Goal: Complete application form: Complete application form

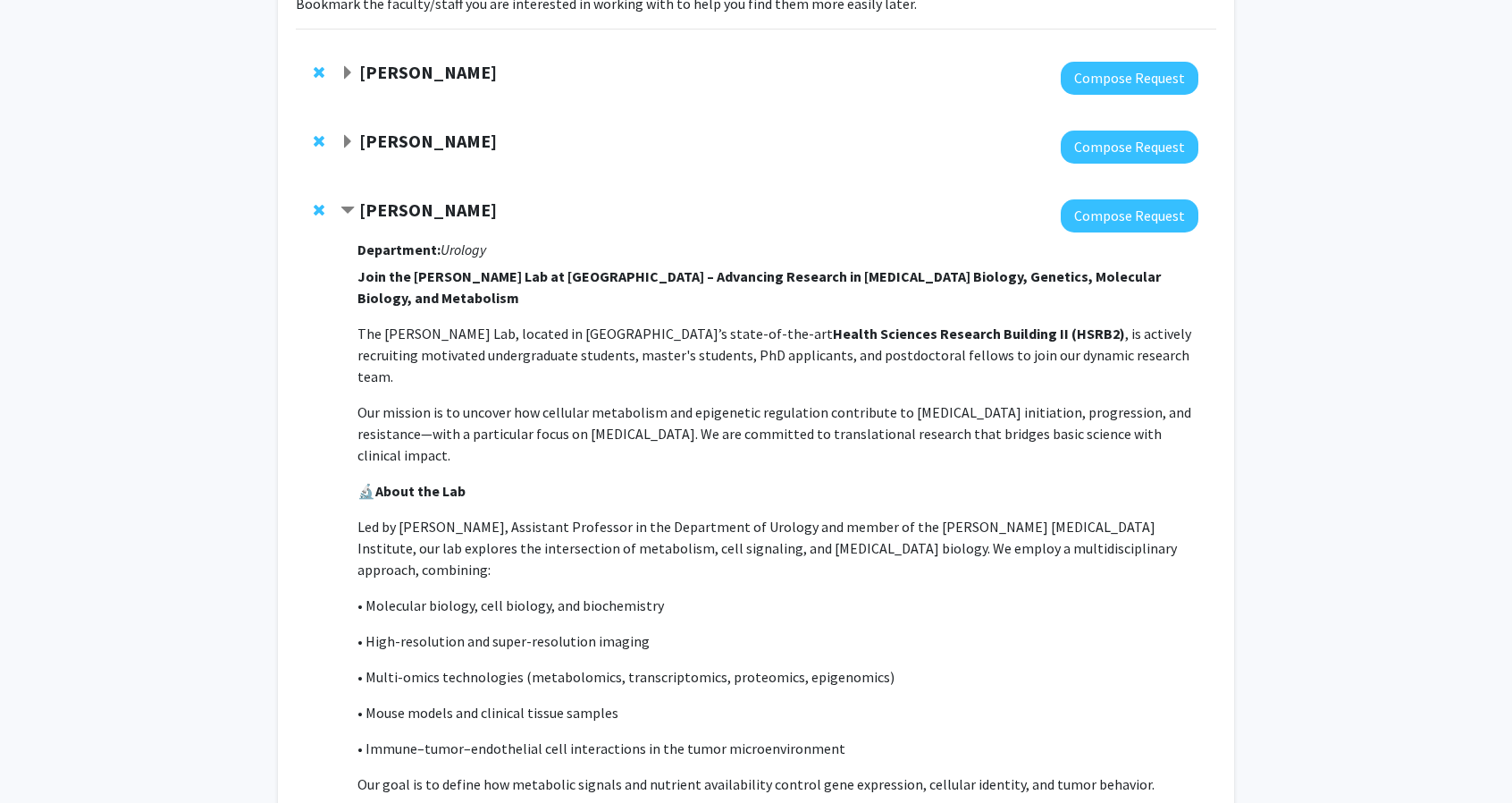
scroll to position [162, 0]
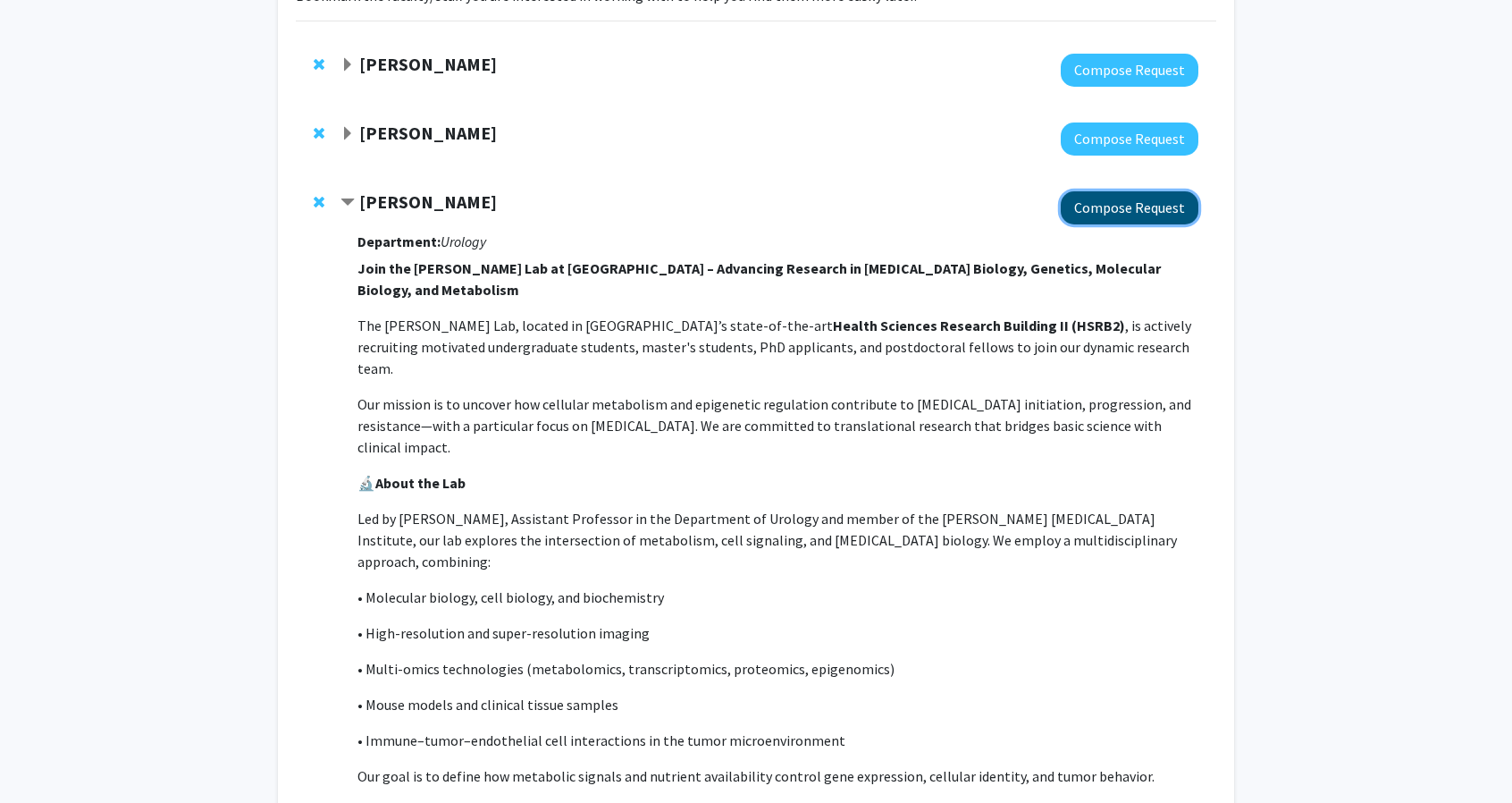
click at [1160, 206] on button "Compose Request" at bounding box center [1129, 208] width 138 height 33
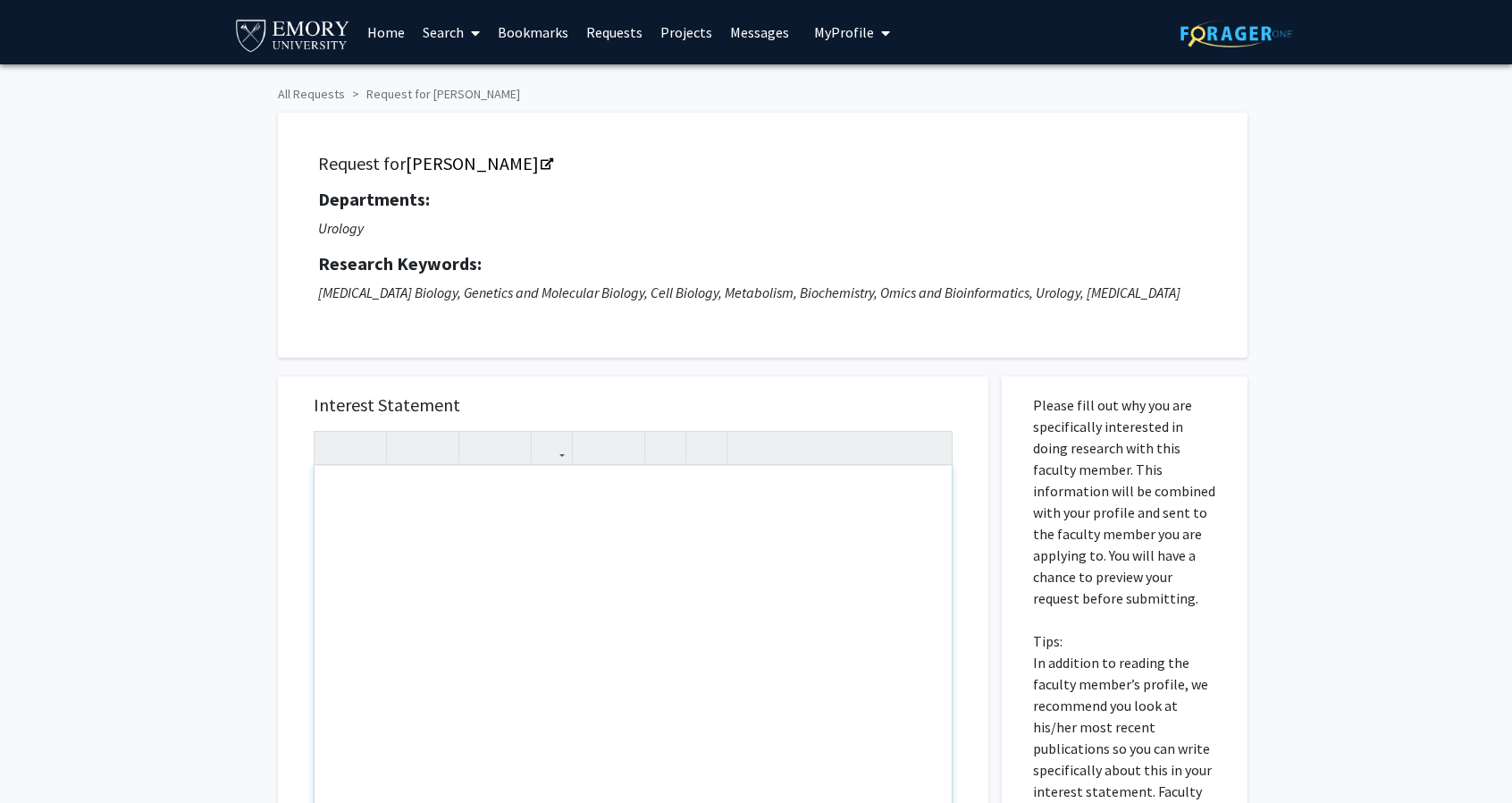
click at [507, 500] on div "To enrich screen reader interactions, please activate Accessibility in Grammarl…" at bounding box center [634, 671] width 637 height 410
paste div "To enrich screen reader interactions, please activate Accessibility in Grammarl…"
type textarea "<p>TRUE [PERSON_NAME] </p><p>TRUE [PERSON_NAME] </p><p>TRUE [PERSON_NAME] </p><…"
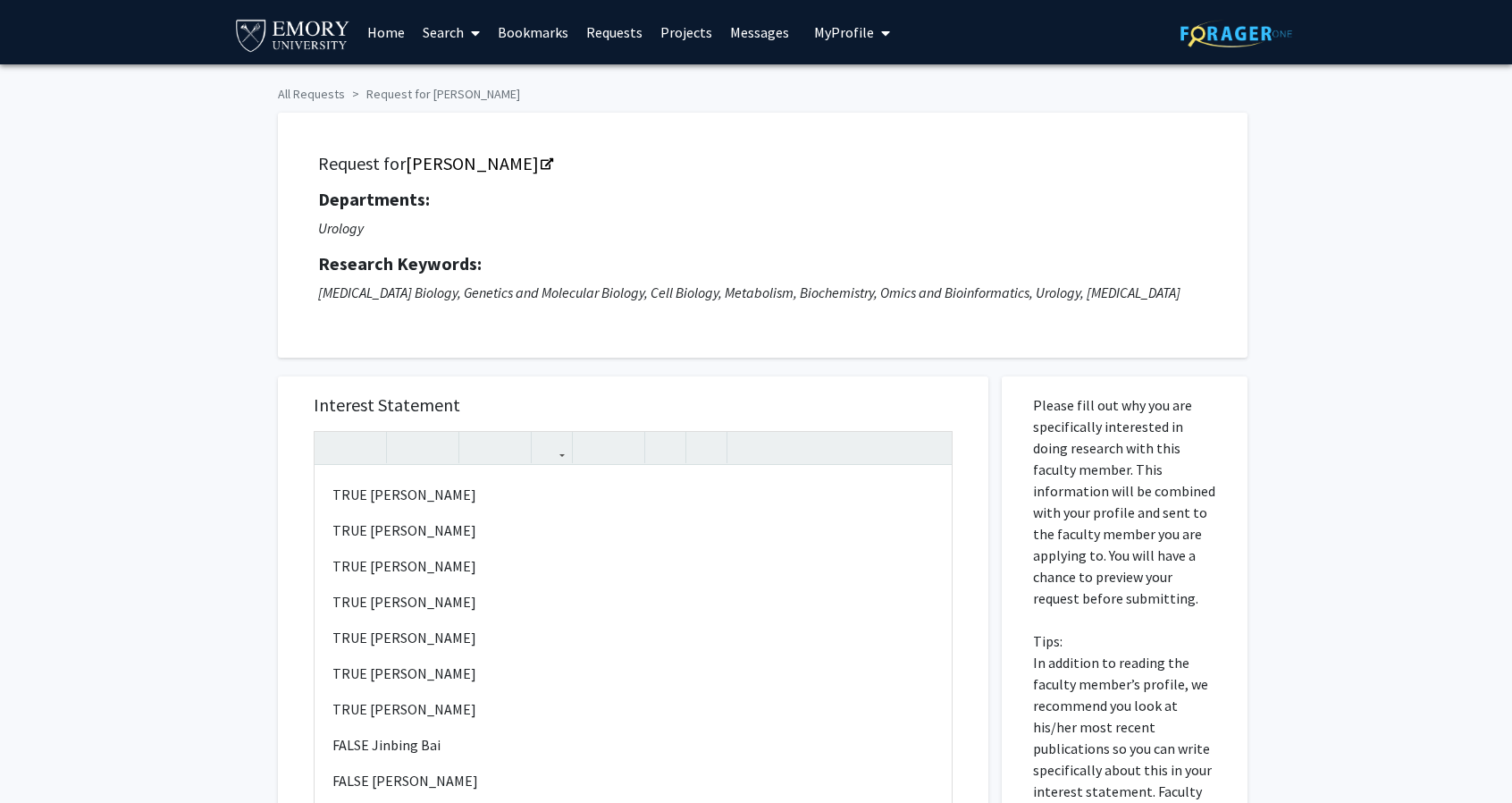
click at [869, 358] on div at bounding box center [756, 358] width 983 height 1
click at [489, 550] on div "TRUE [PERSON_NAME] TRUE [PERSON_NAME] TRUE [PERSON_NAME] TRUE [PERSON_NAME]…" at bounding box center [634, 671] width 637 height 410
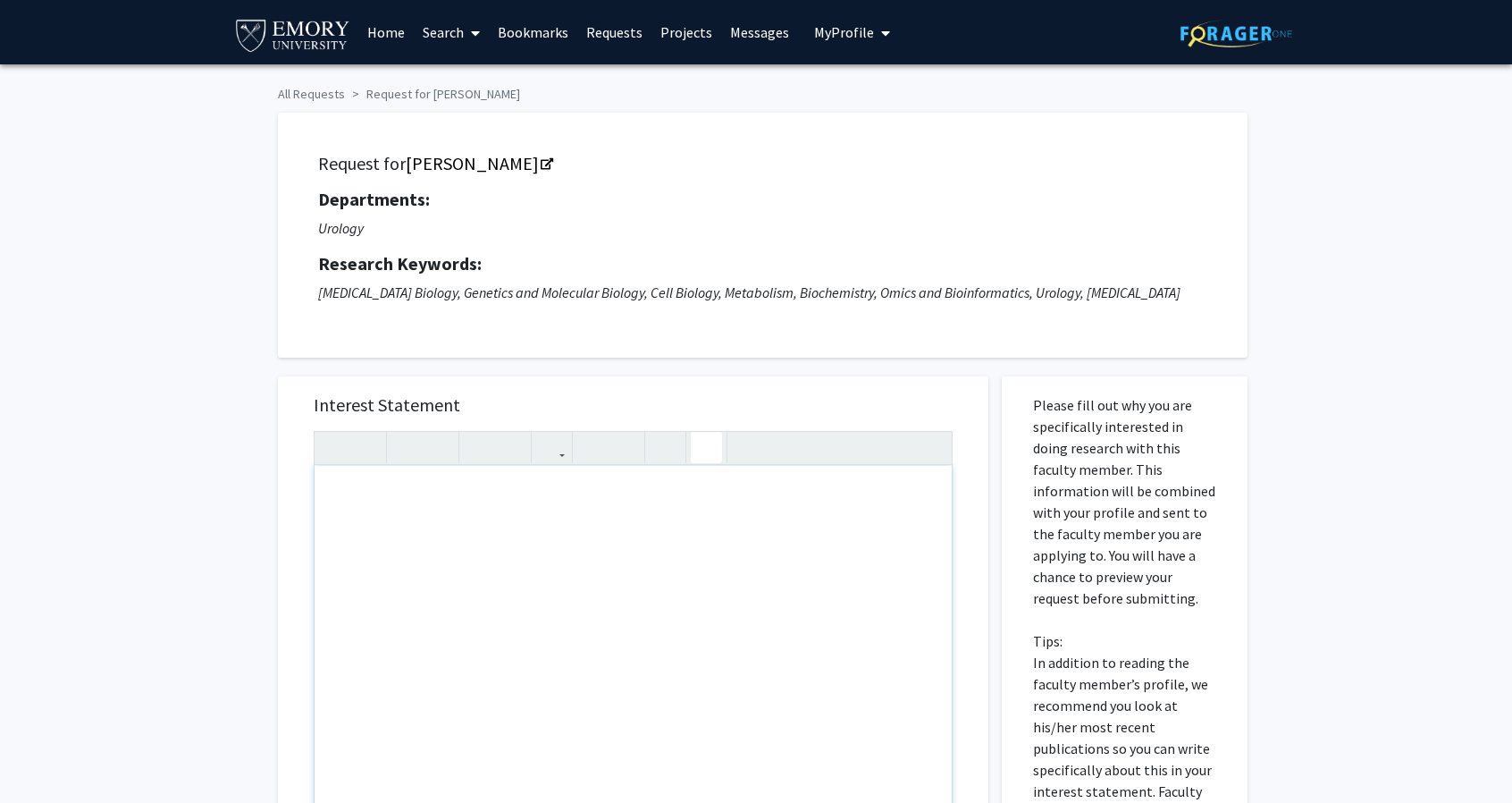
type textarea "<l>Ip Do. Sitam, </c> <a>Elit se Doeius Tem, i utlabor etdolorem al eni Adm-Ven…"
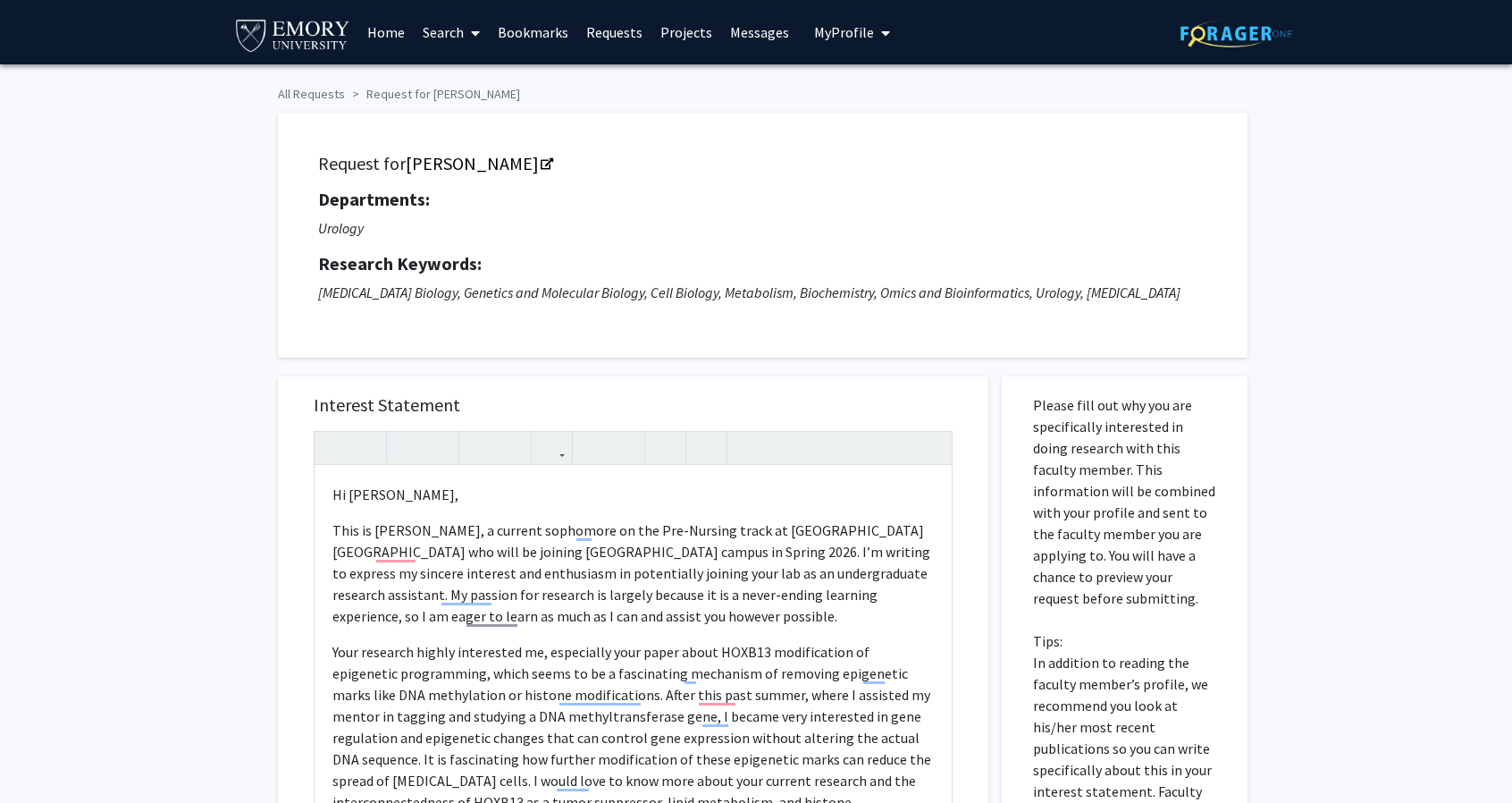
click at [675, 373] on div "Interest Statement Hi [PERSON_NAME],   This is [PERSON_NAME], a current sopho…" at bounding box center [633, 762] width 737 height 809
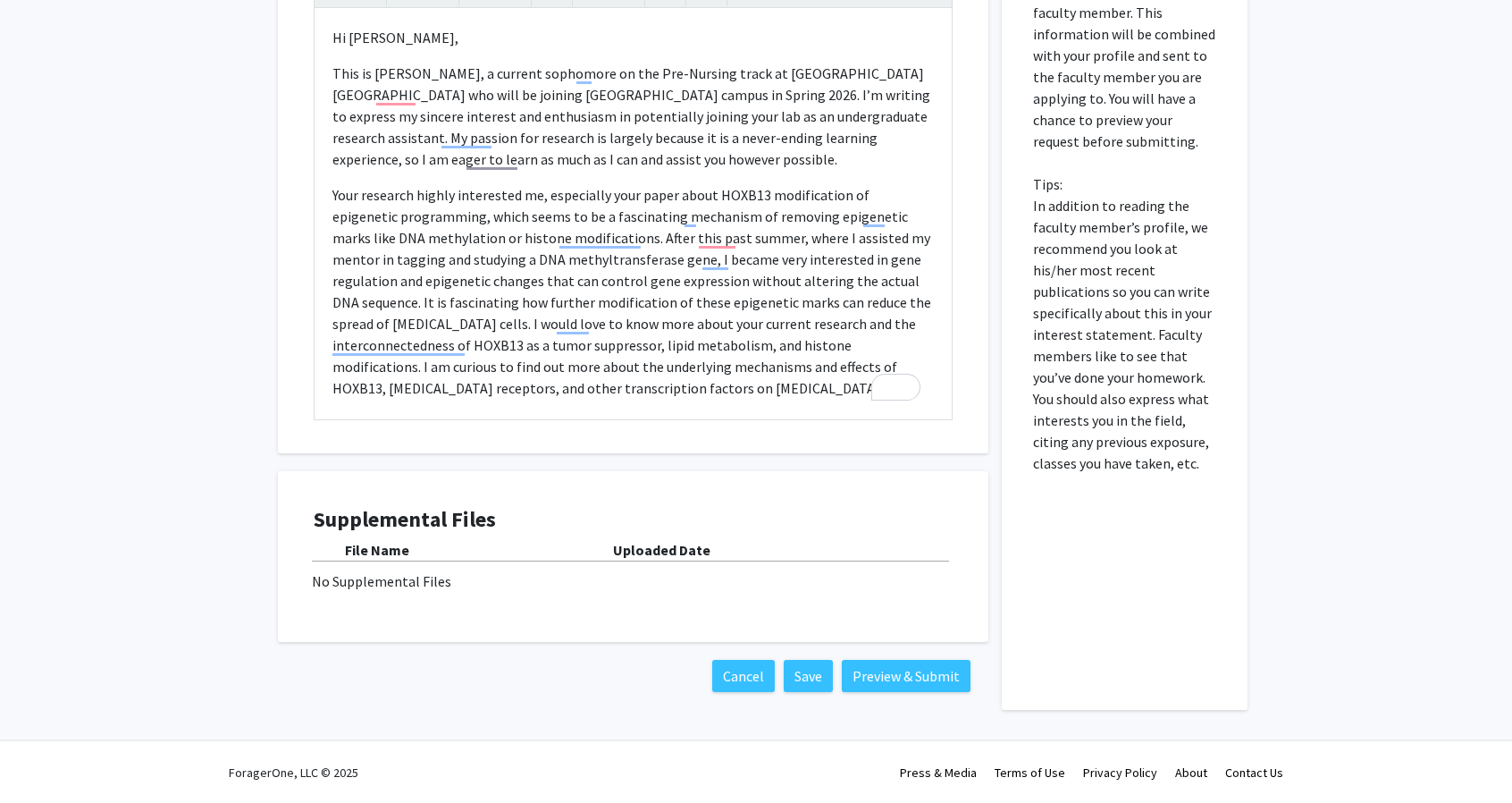
click at [586, 568] on div "File Name Uploaded Date No Supplemental Files" at bounding box center [634, 565] width 639 height 53
click at [371, 582] on div "No Supplemental Files" at bounding box center [634, 580] width 643 height 21
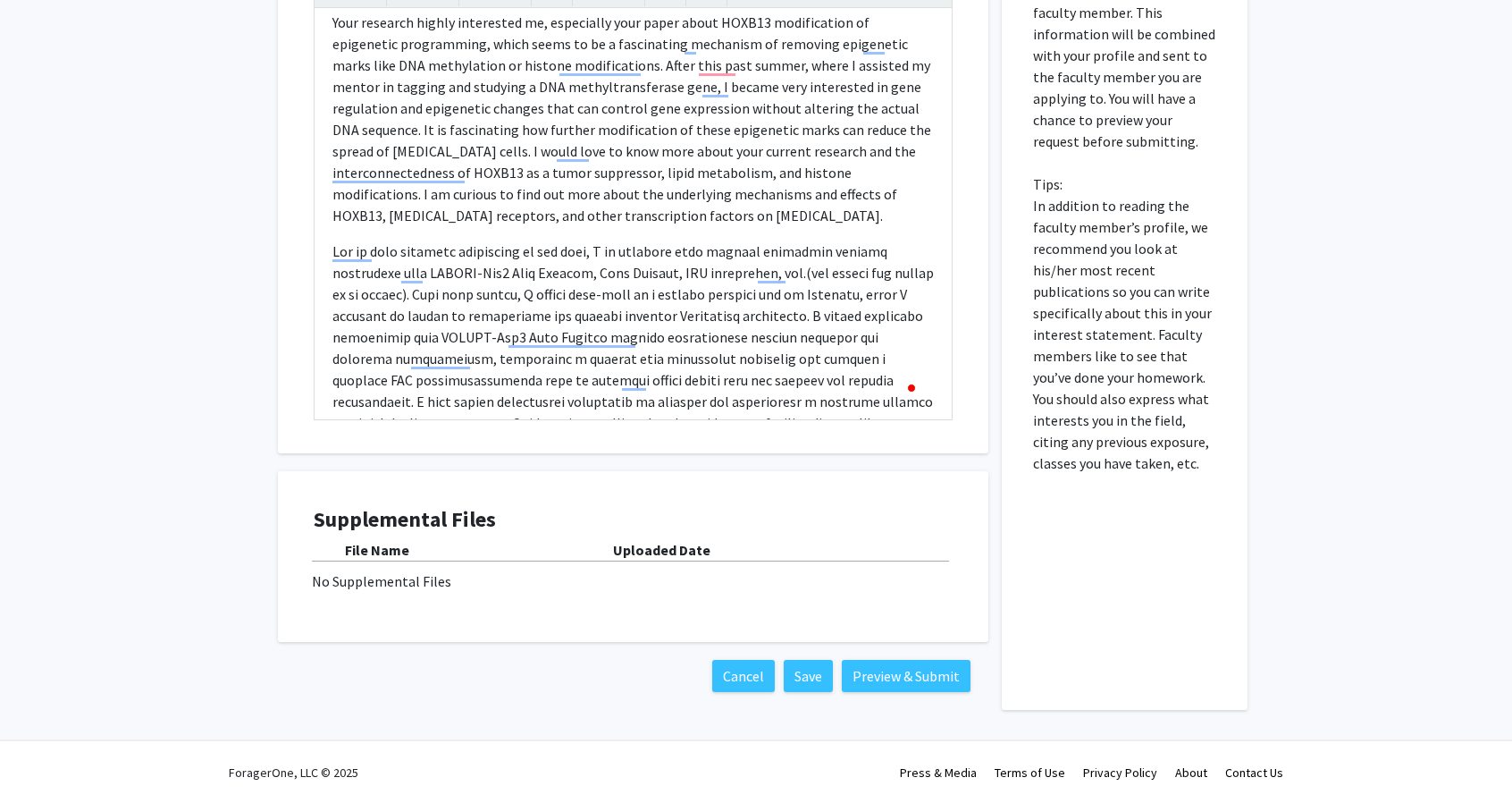
click at [360, 570] on div "No Supplemental Files" at bounding box center [634, 580] width 643 height 21
click at [500, 555] on div "File Name" at bounding box center [478, 549] width 268 height 21
click at [824, 676] on button "Save" at bounding box center [807, 675] width 49 height 32
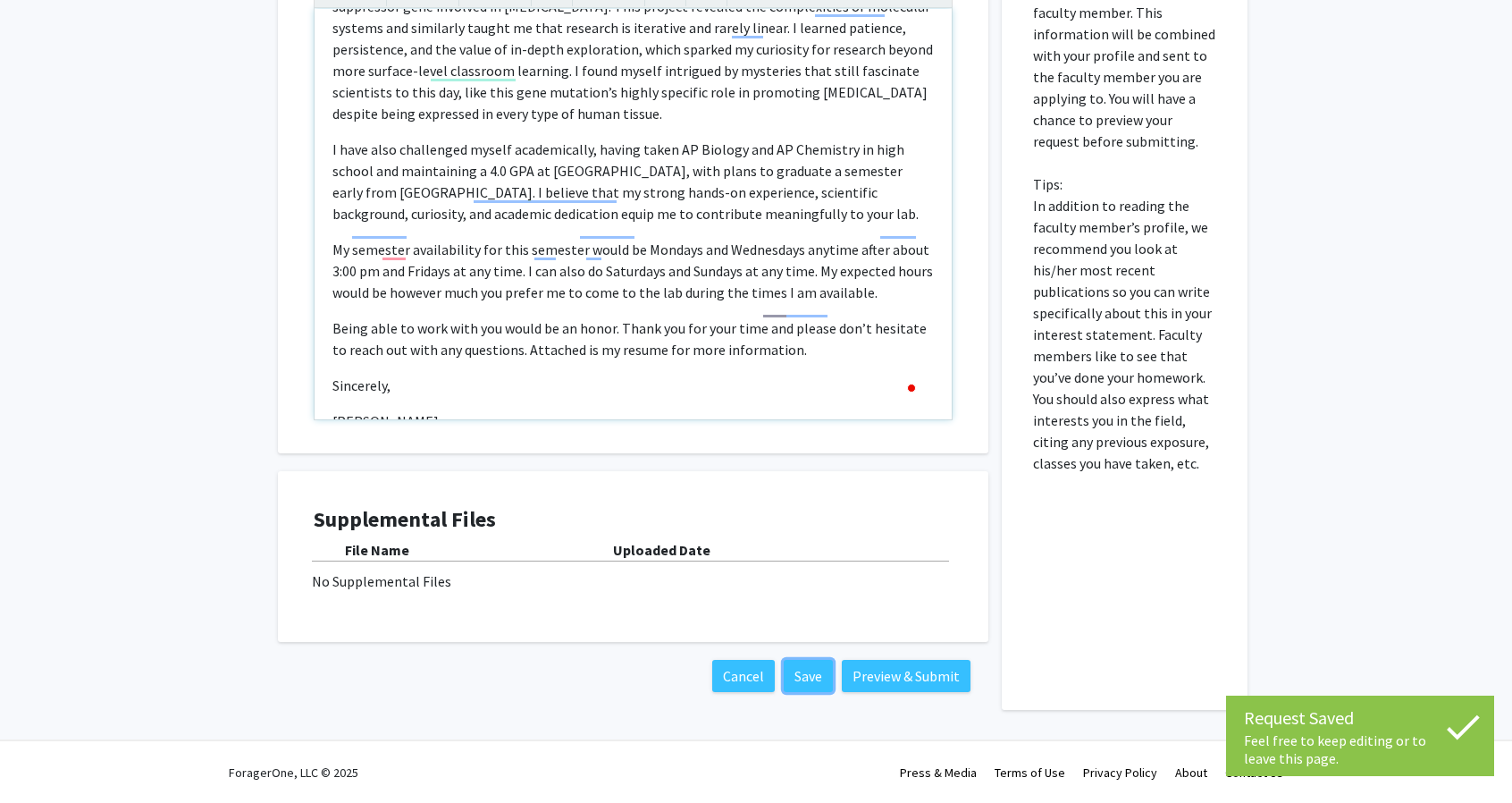
scroll to position [759, 0]
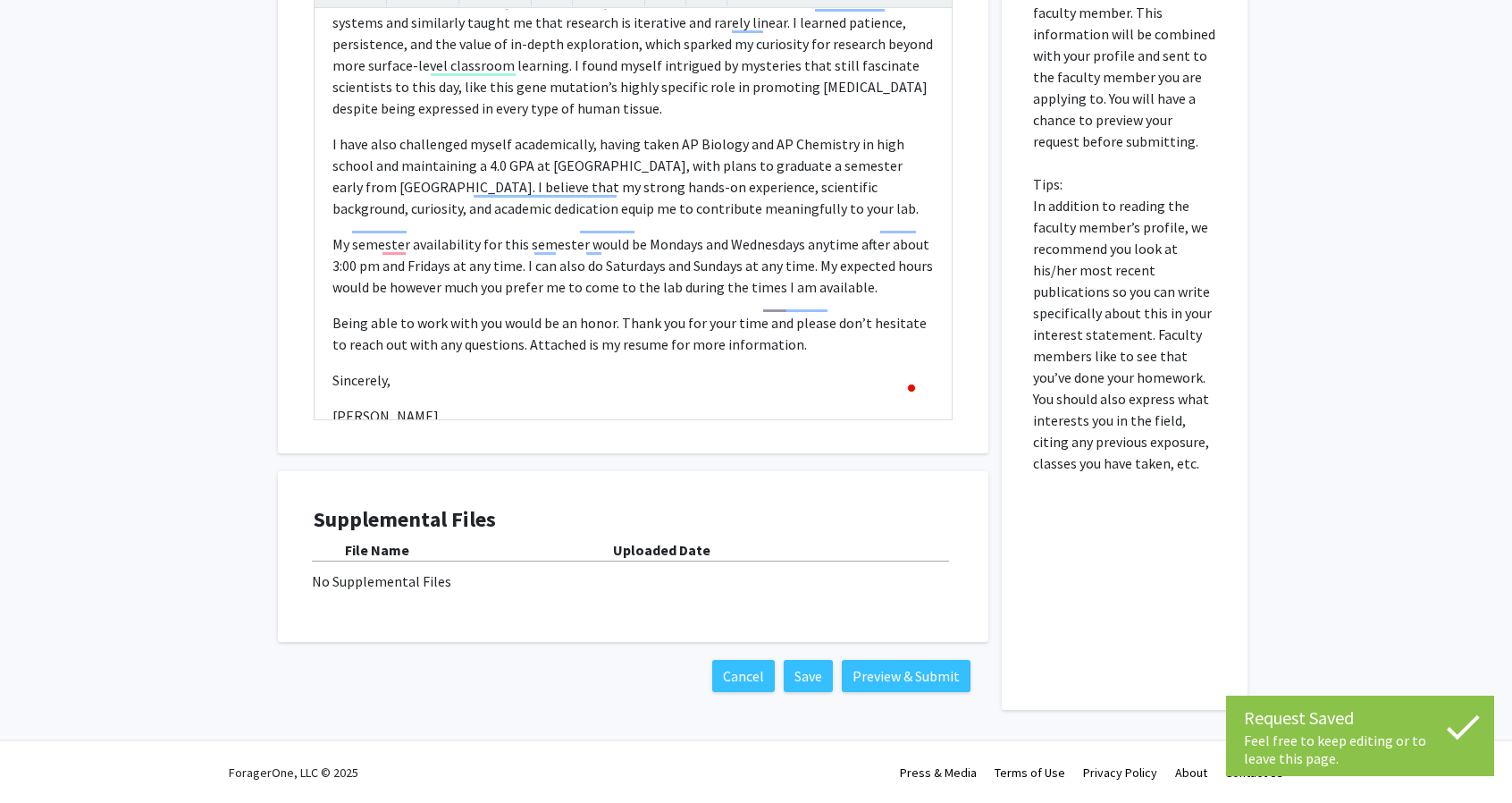
click at [499, 577] on div "No Supplemental Files" at bounding box center [634, 580] width 643 height 21
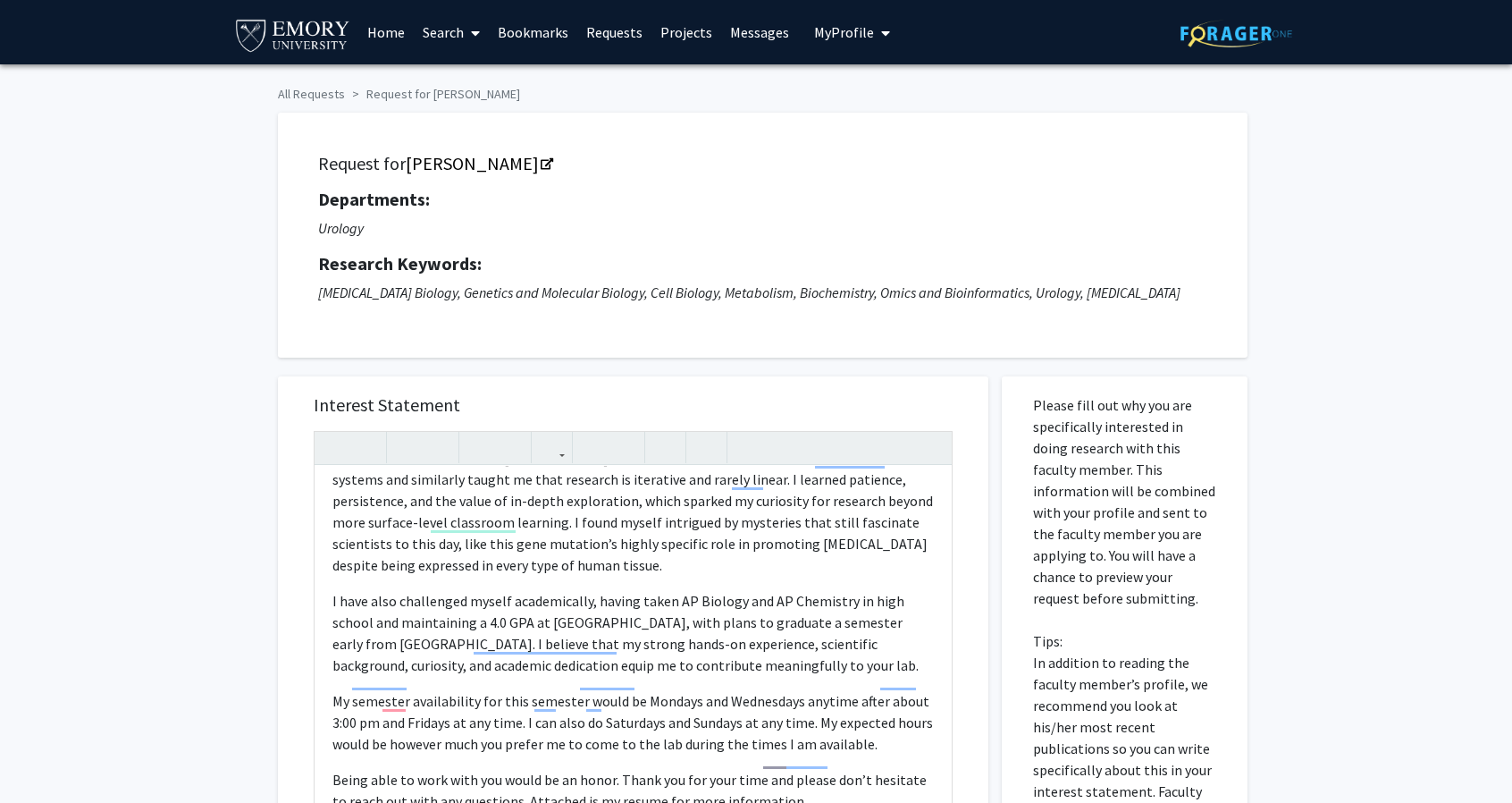
click at [695, 360] on div "Interest Statement Hi [PERSON_NAME],   This is [PERSON_NAME], a current sopho…" at bounding box center [633, 762] width 737 height 809
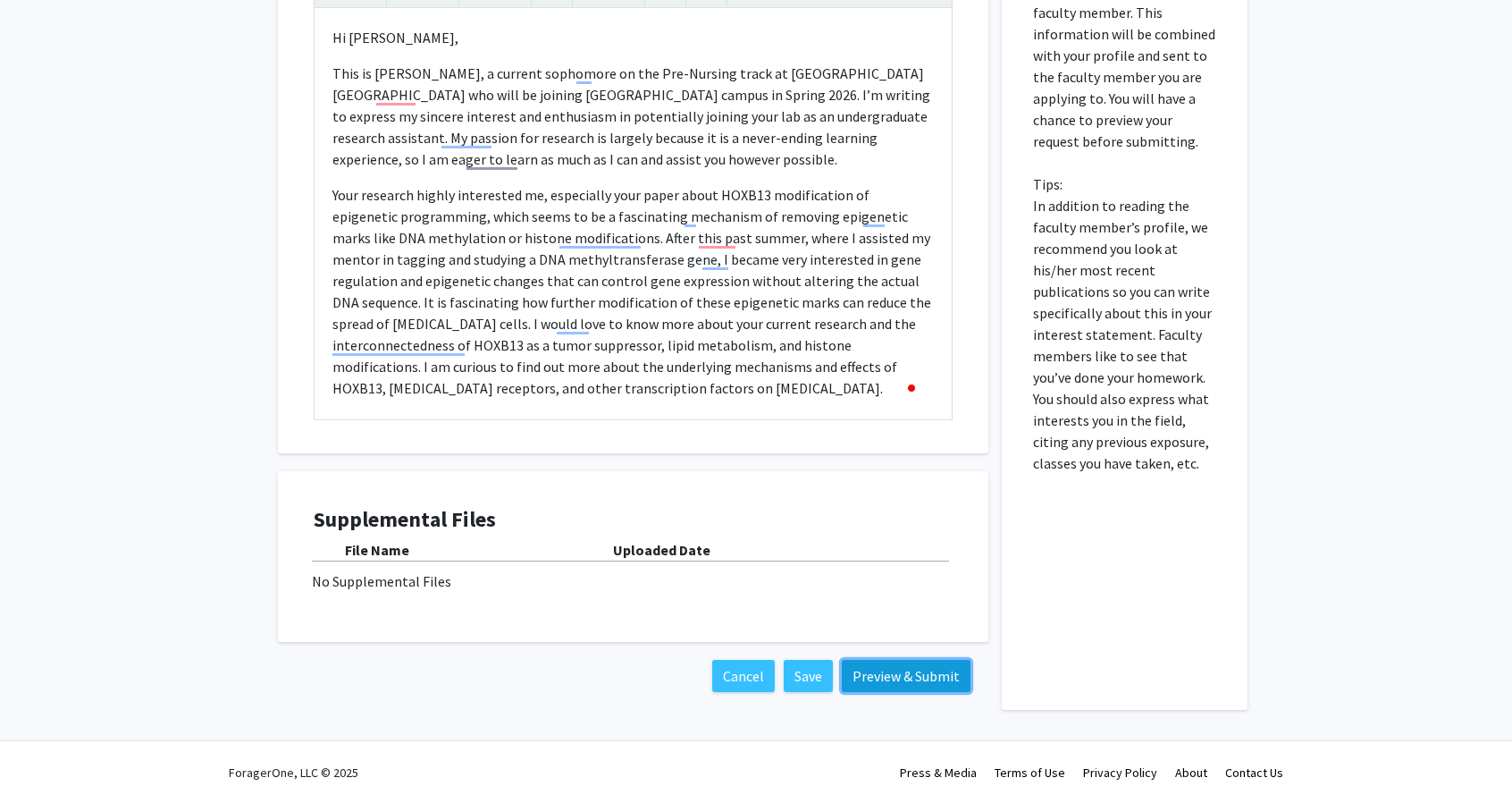
click at [866, 670] on button "Preview & Submit" at bounding box center [905, 675] width 128 height 32
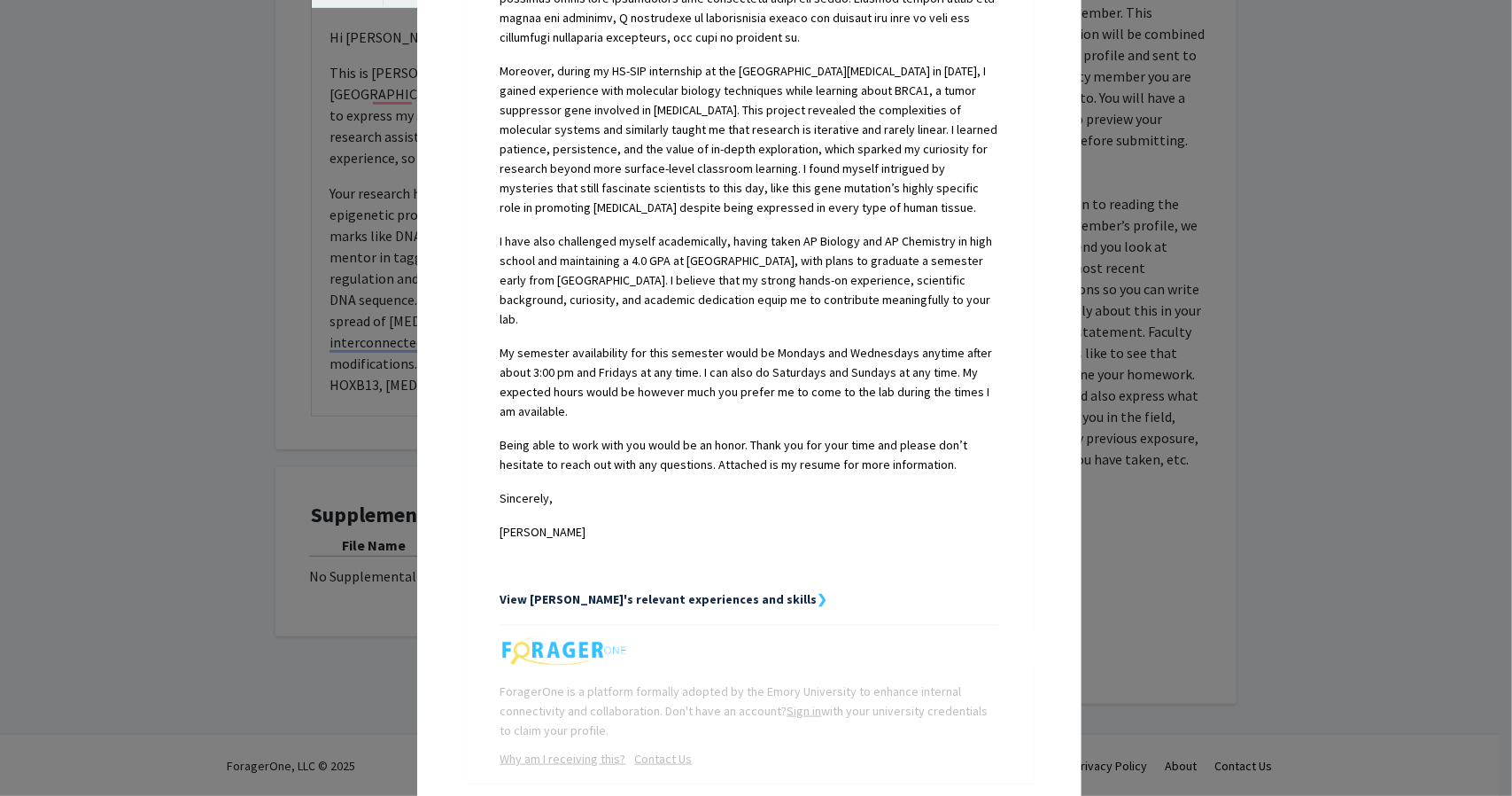
click at [712, 591] on strong "View [PERSON_NAME]'s relevant experiences and skills" at bounding box center [659, 598] width 317 height 16
click at [737, 591] on strong "View [PERSON_NAME]'s relevant experiences and skills" at bounding box center [659, 598] width 317 height 16
click at [818, 591] on strong "❯" at bounding box center [823, 598] width 11 height 16
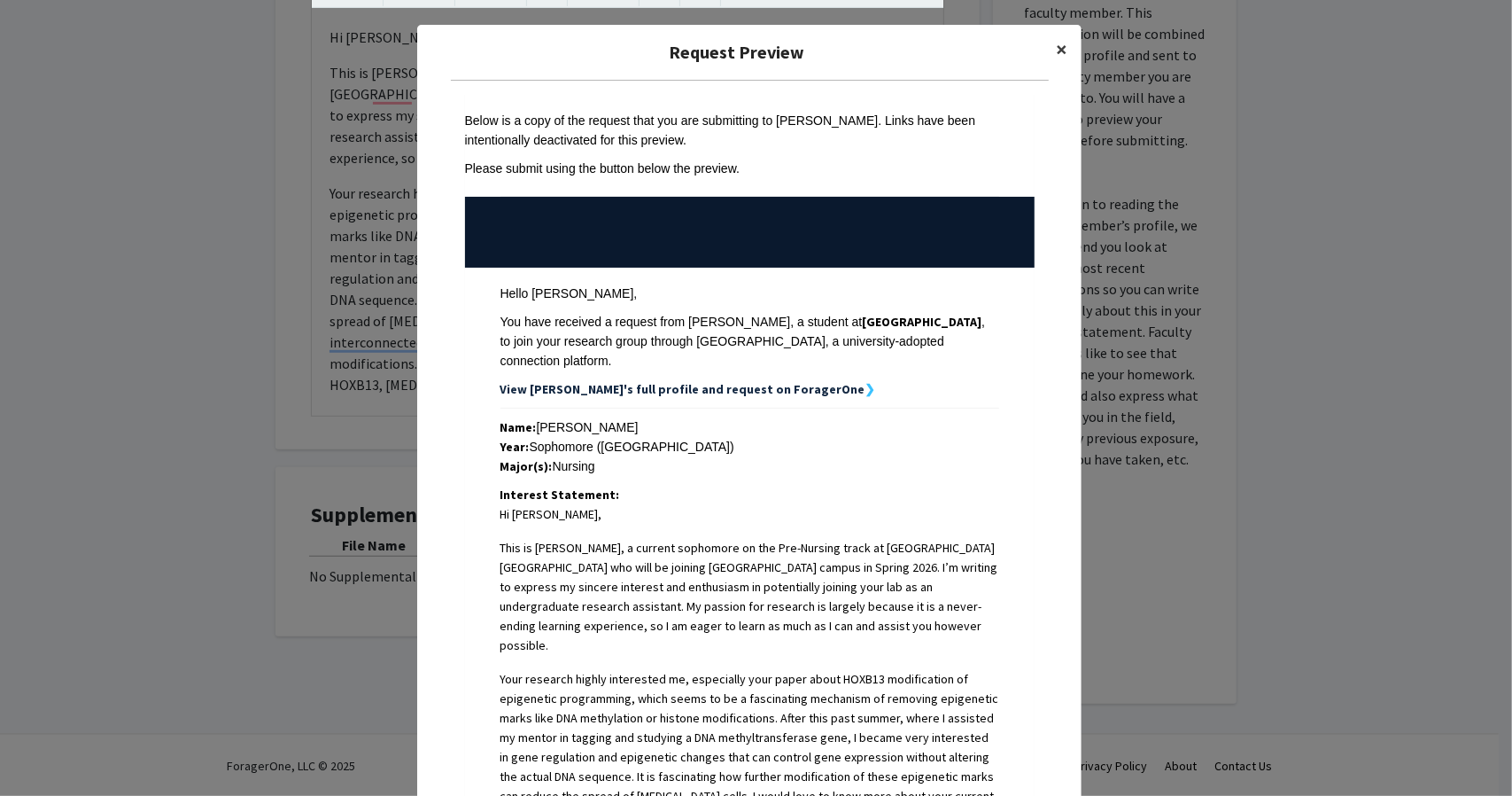
click at [1056, 51] on span "×" at bounding box center [1061, 49] width 12 height 27
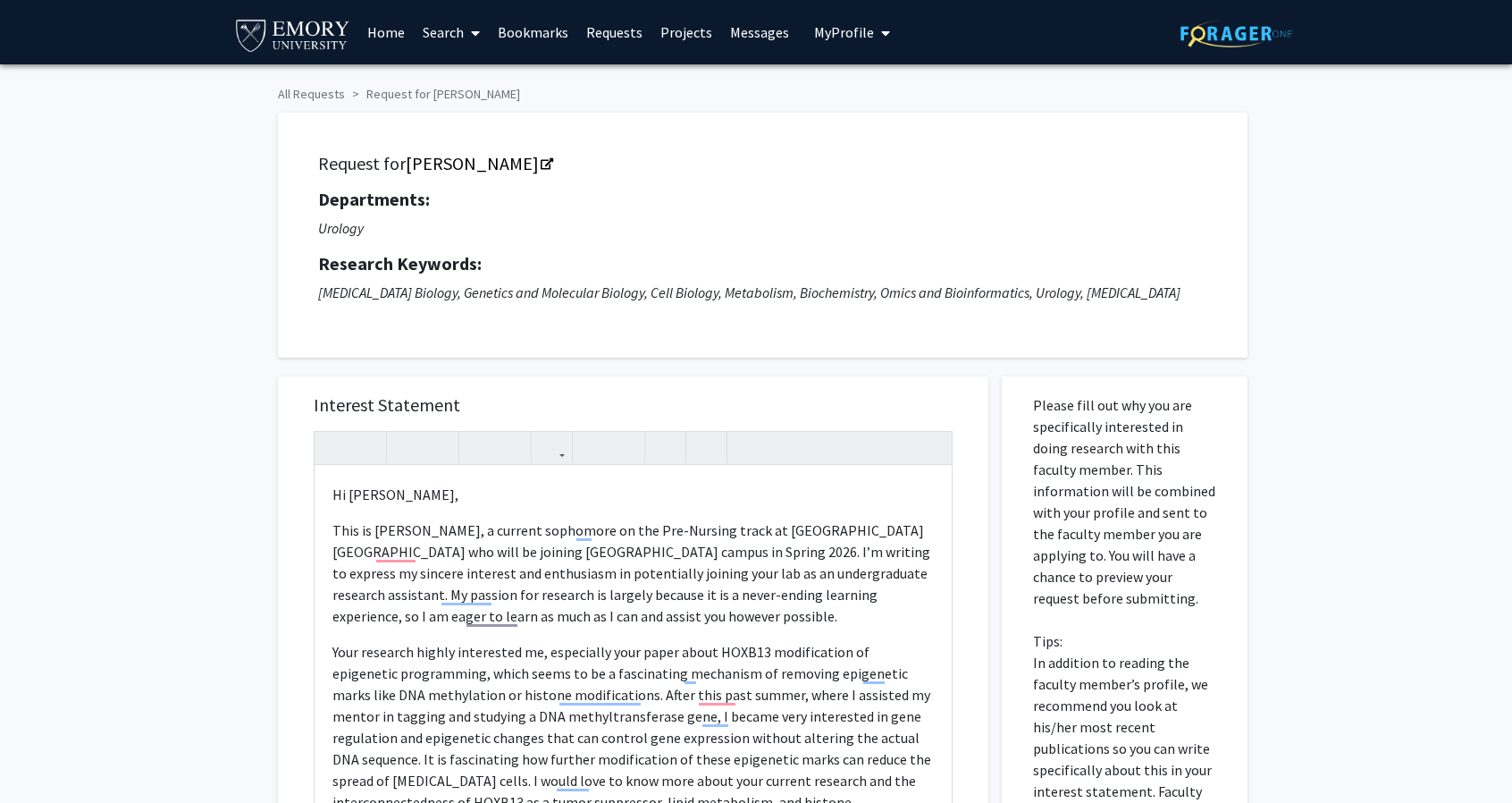
click at [829, 45] on button "My Profile" at bounding box center [853, 32] width 87 height 65
click at [887, 96] on span "View Profile" at bounding box center [925, 103] width 108 height 19
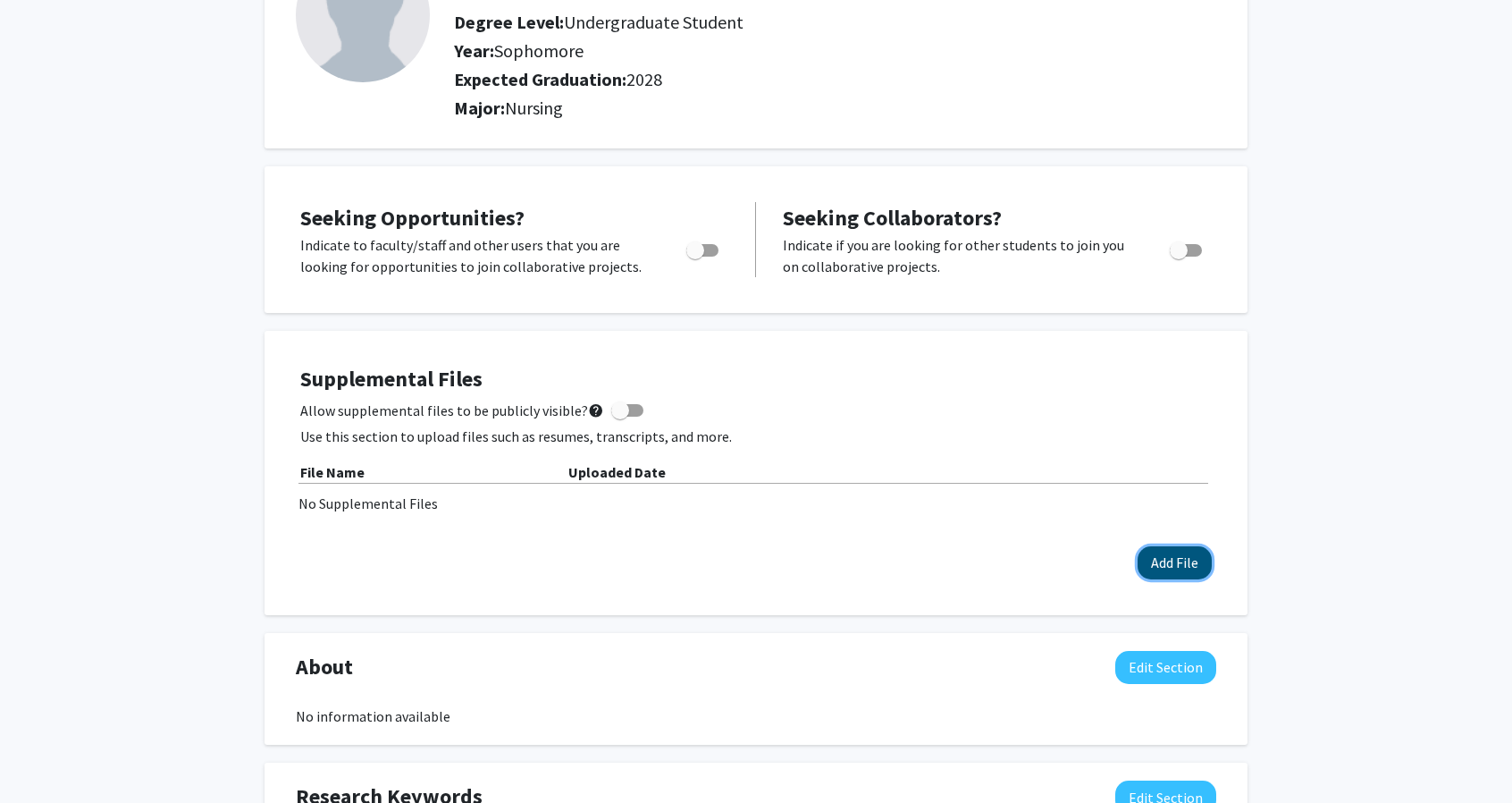
click at [1180, 562] on button "Add File" at bounding box center [1175, 563] width 74 height 33
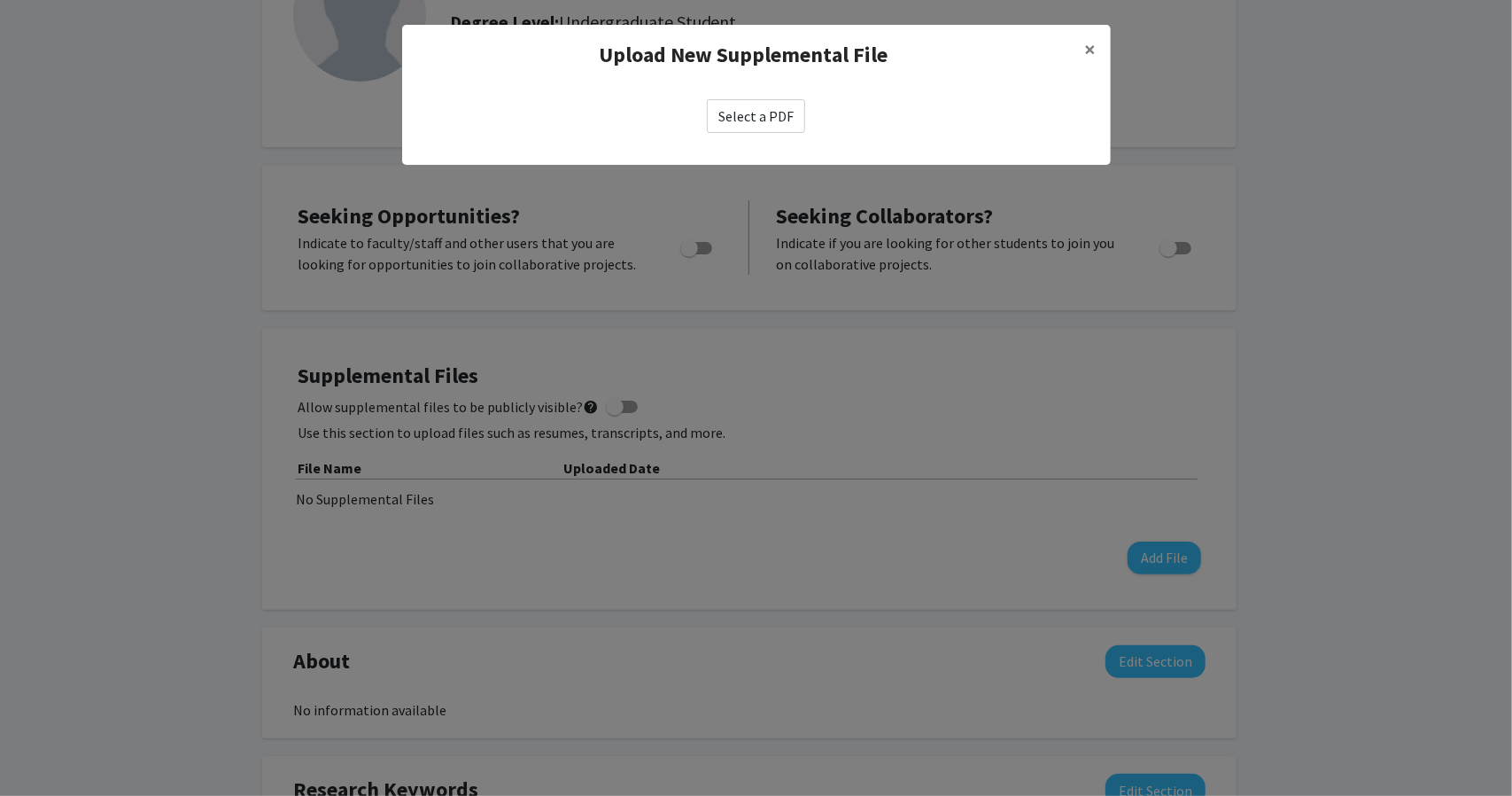
click at [775, 120] on label "Select a PDF" at bounding box center [756, 115] width 98 height 34
click at [0, 0] on input "Select a PDF" at bounding box center [0, 0] width 0 height 0
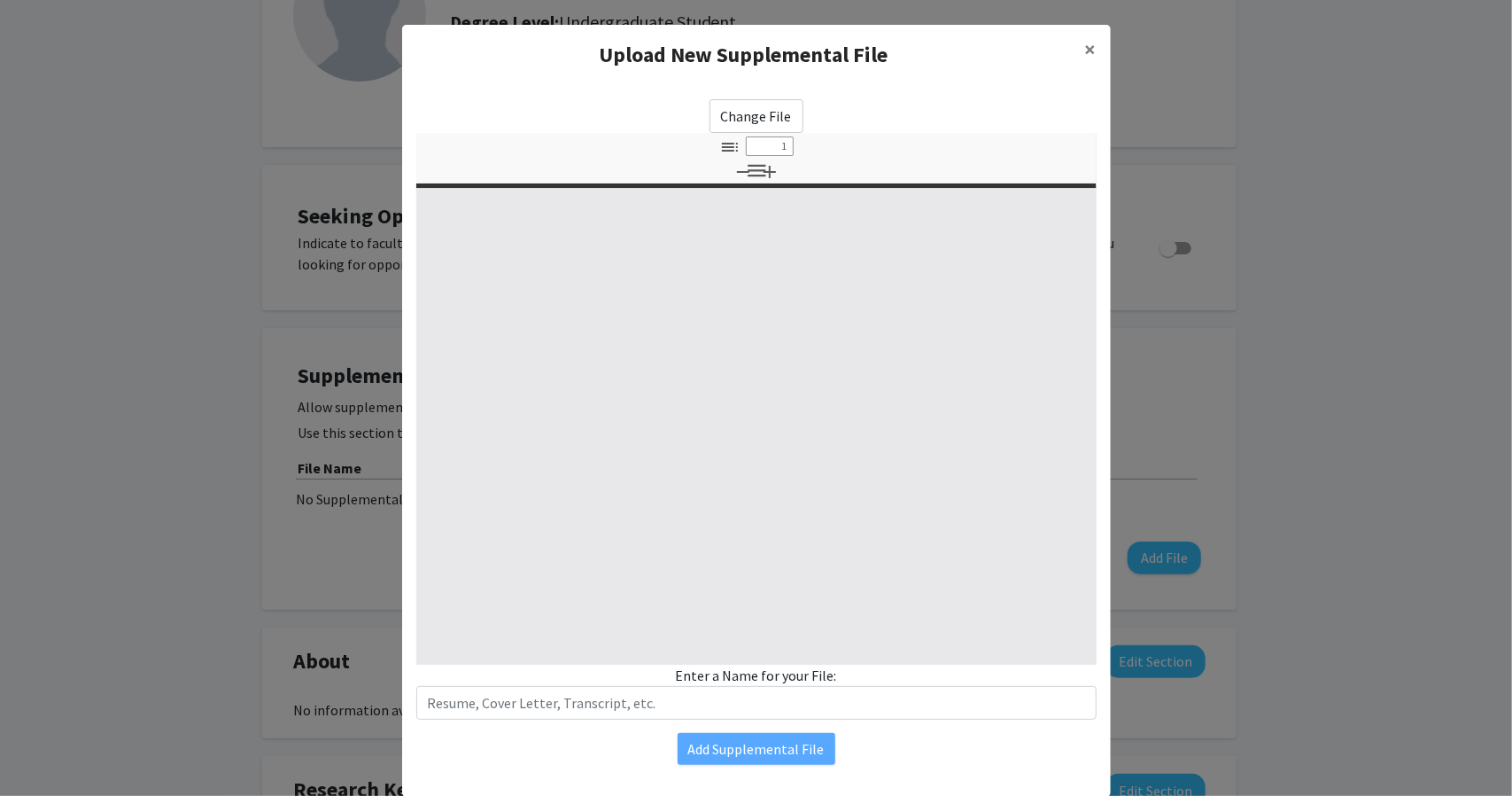
select select "custom"
type input "0"
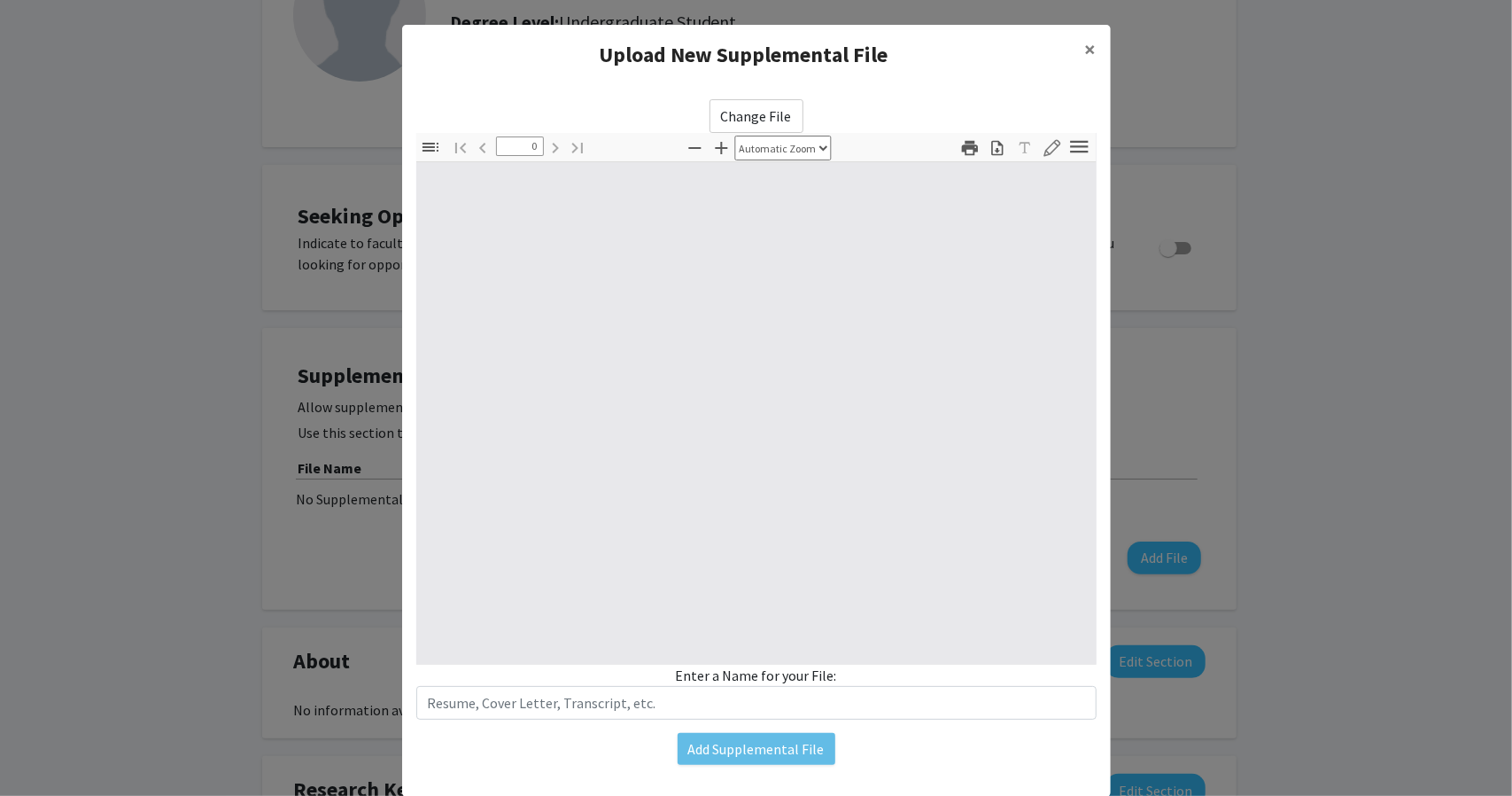
select select "custom"
type input "1"
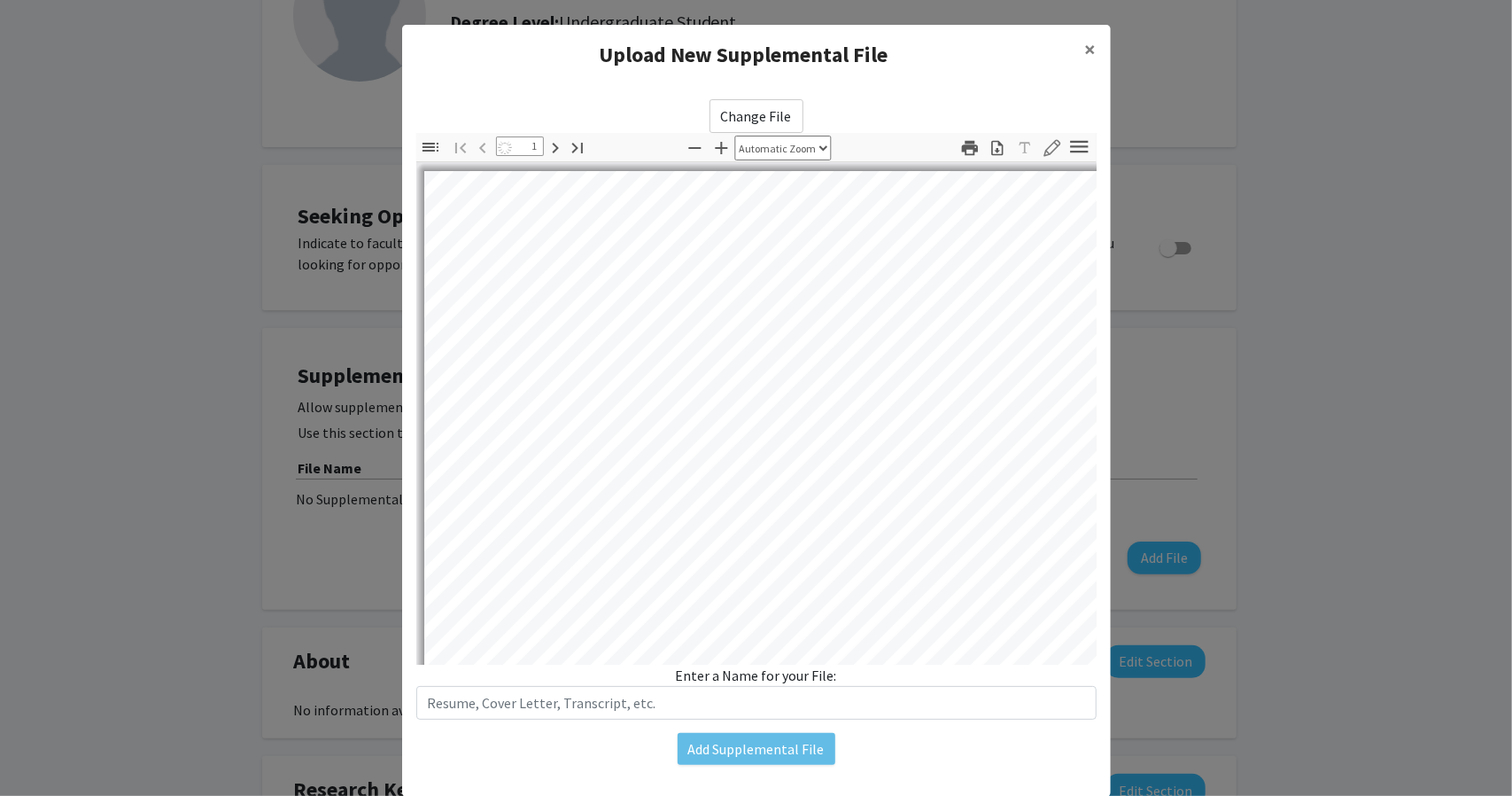
select select "auto"
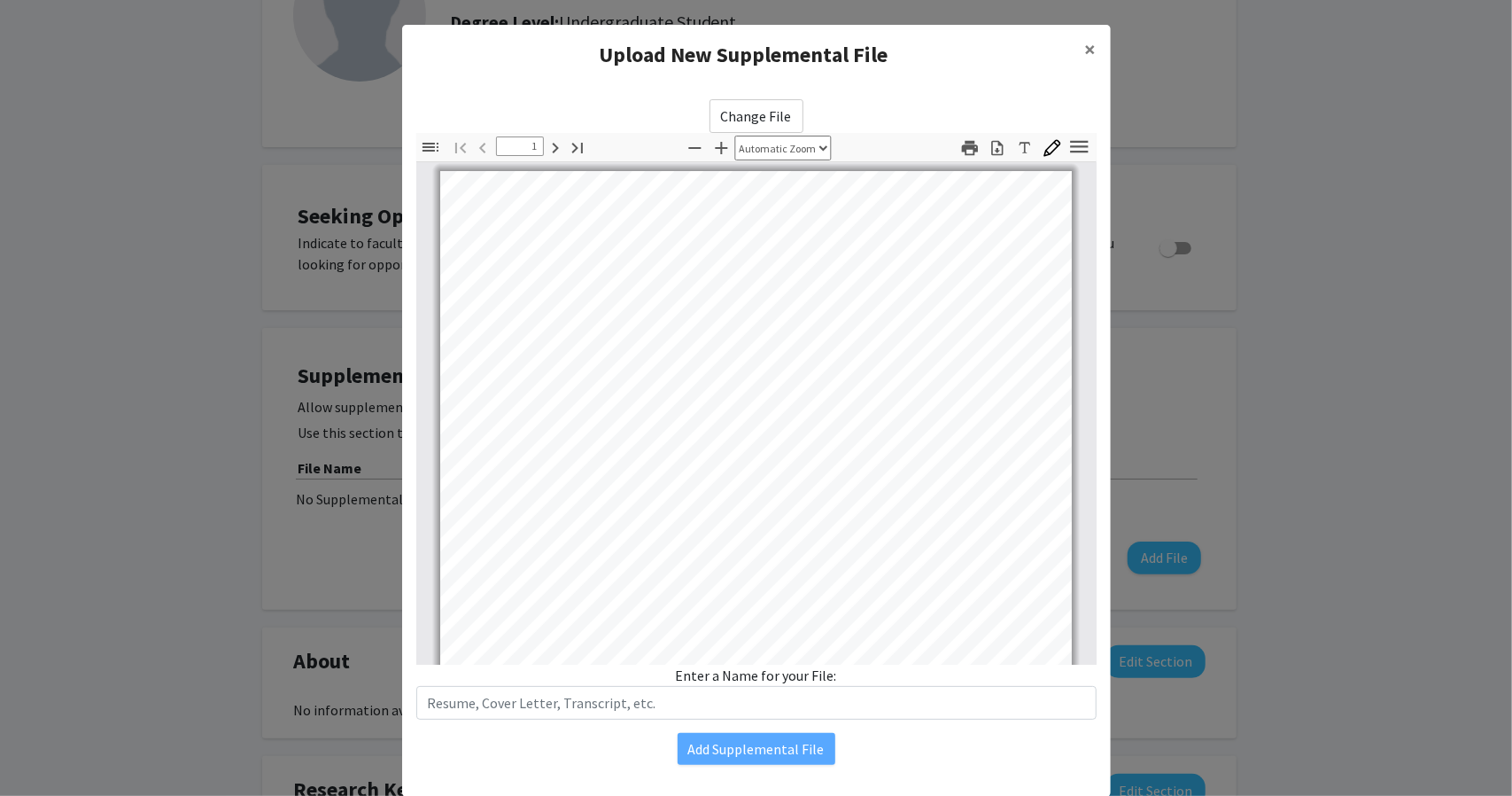
click at [628, 710] on div "Change File Thumbnails Document Outline Attachments Layers Current Outline Item…" at bounding box center [756, 431] width 709 height 693
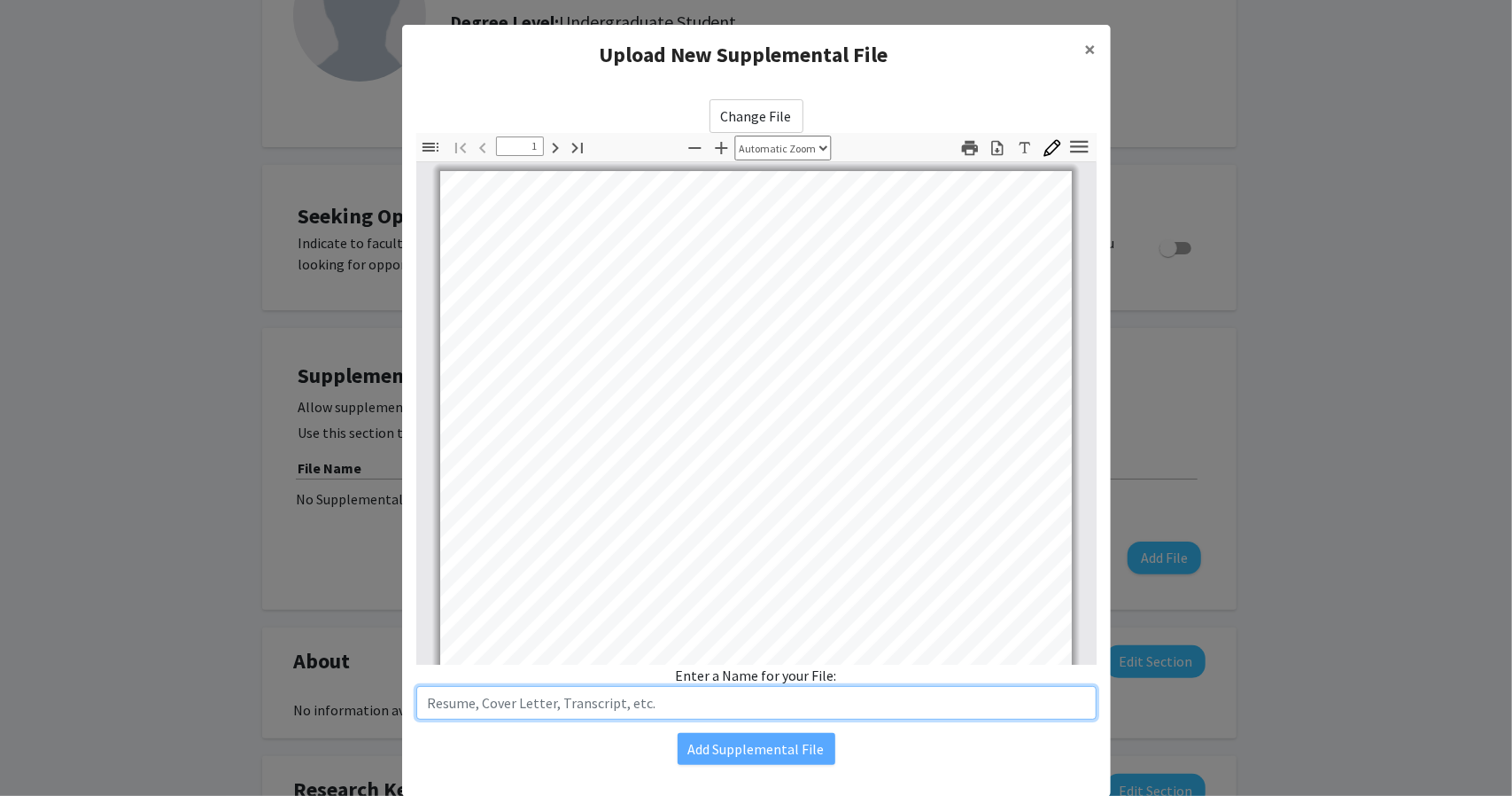
click at [628, 710] on input "text" at bounding box center [756, 703] width 680 height 34
type input "J"
type input "Resume - [PERSON_NAME]"
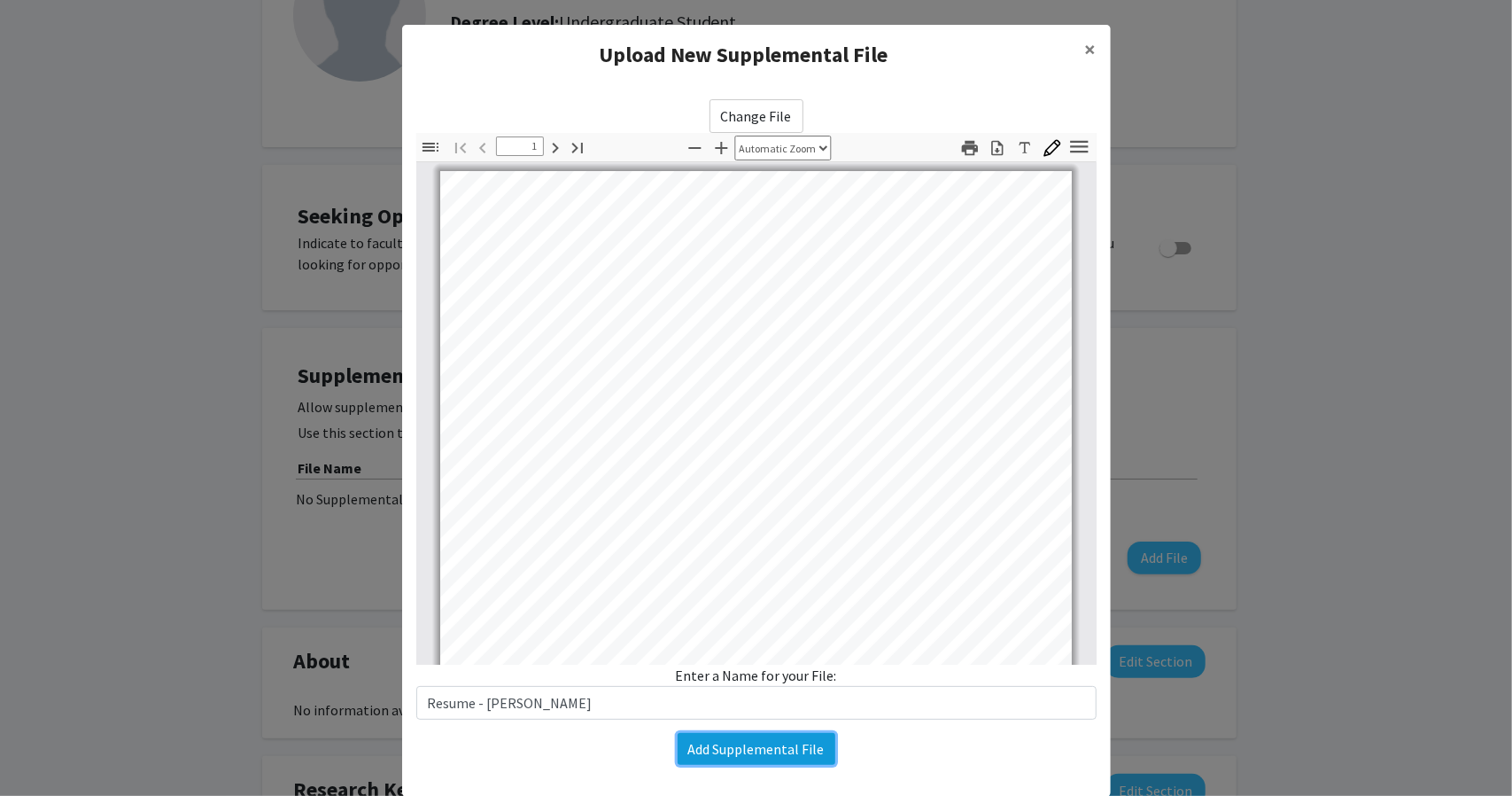
click at [707, 742] on button "Add Supplemental File" at bounding box center [756, 748] width 158 height 32
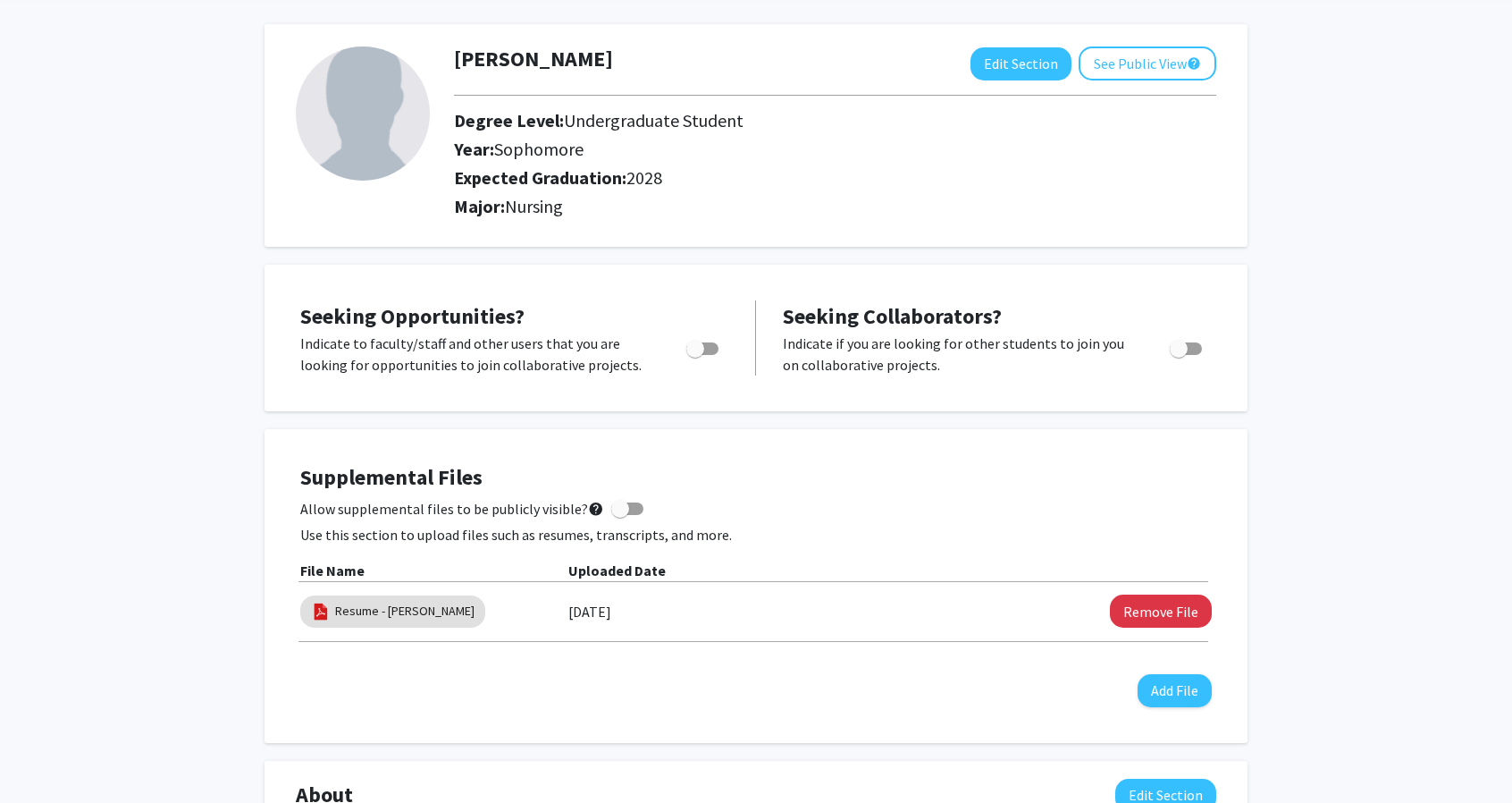
click at [620, 504] on span at bounding box center [620, 508] width 18 height 18
click at [620, 515] on input "Allow supplemental files to be publicly visible? help" at bounding box center [619, 515] width 1 height 1
checkbox input "true"
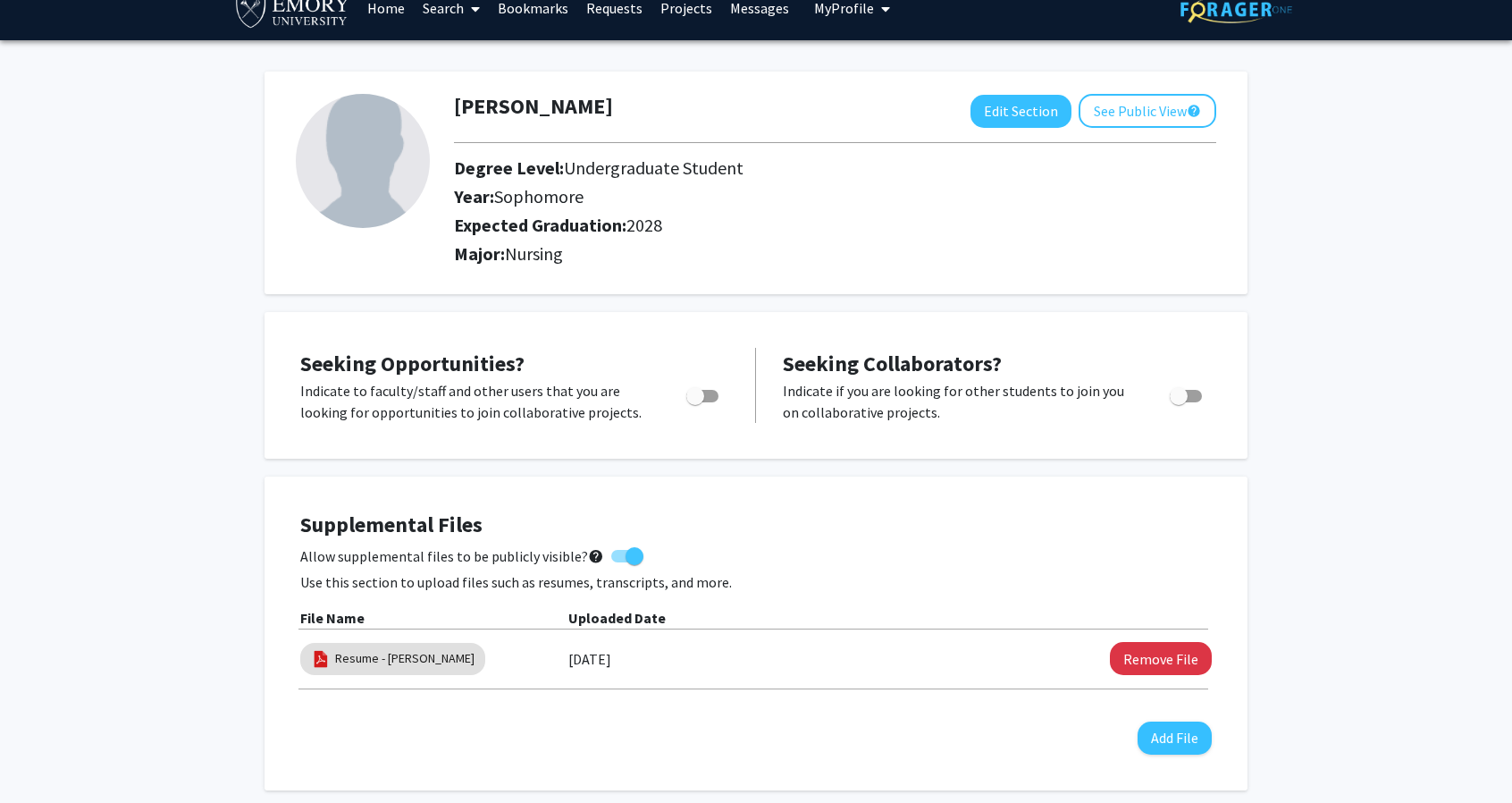
click at [697, 395] on span "Toggle" at bounding box center [695, 395] width 18 height 18
click at [696, 402] on input "Are you actively seeking opportunities?" at bounding box center [695, 402] width 1 height 1
checkbox input "true"
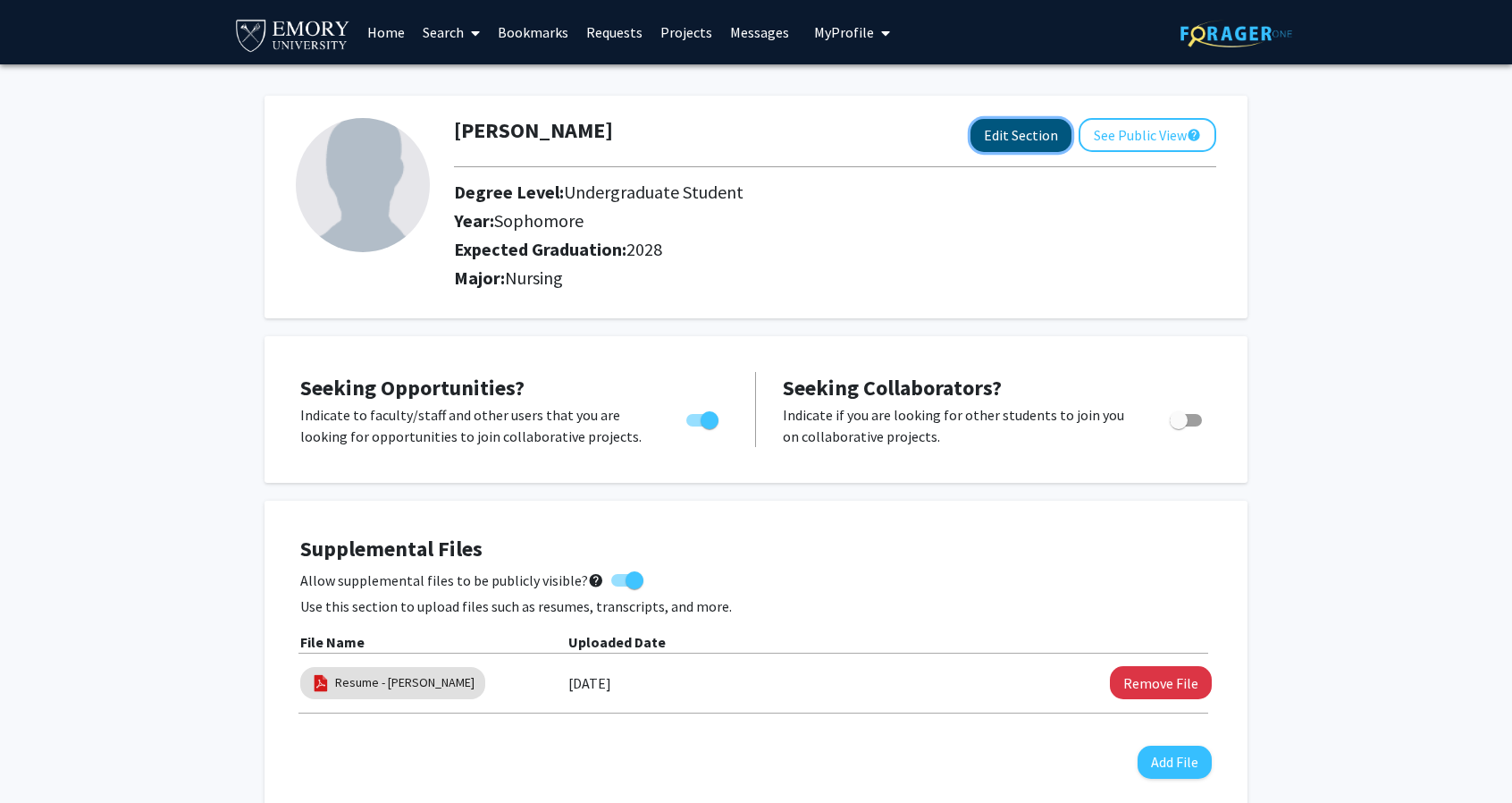
click at [1046, 132] on button "Edit Section" at bounding box center [1021, 136] width 101 height 33
select select "sophomore"
select select "2028"
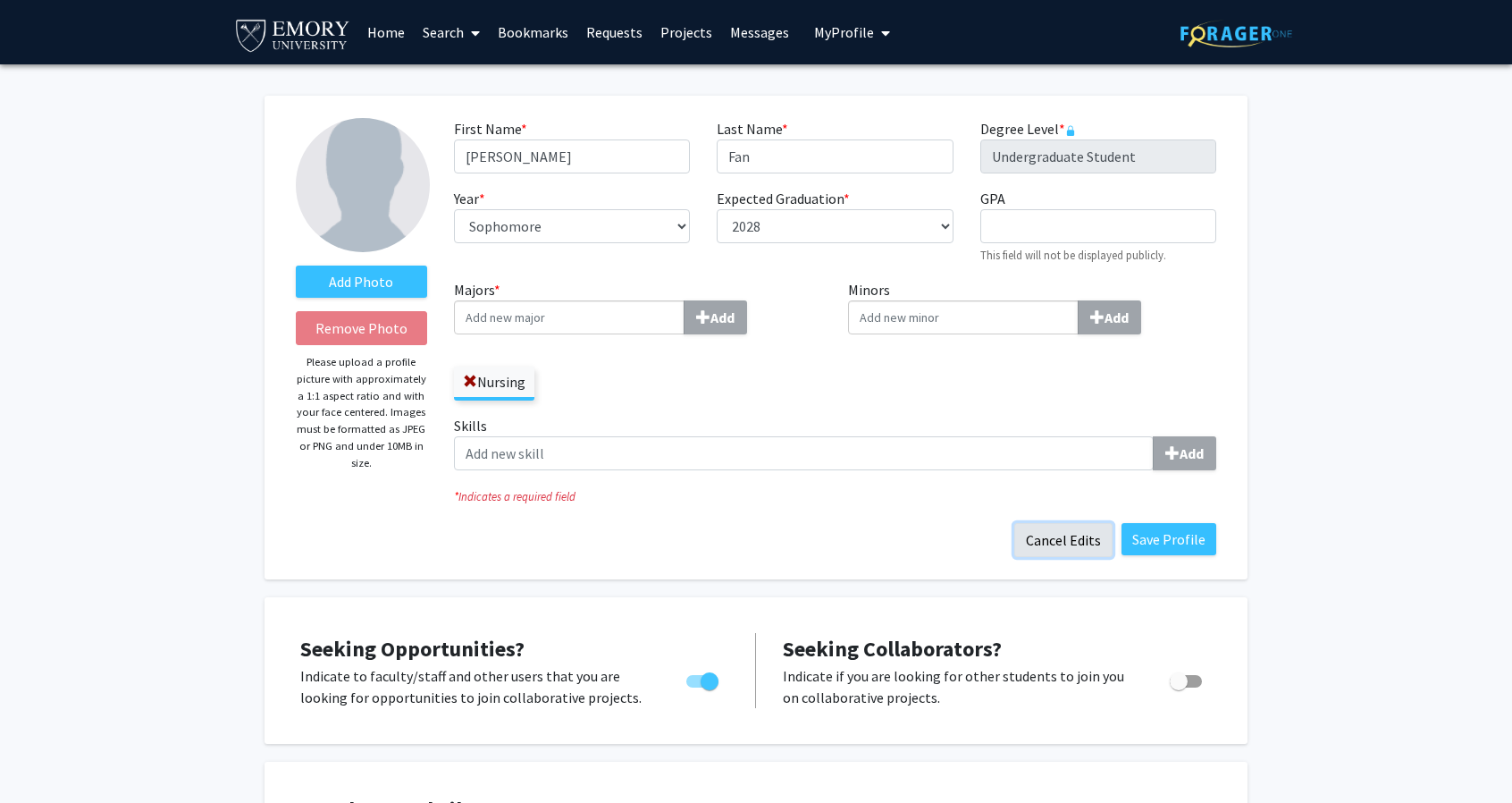
click at [1046, 531] on button "Cancel Edits" at bounding box center [1063, 540] width 98 height 34
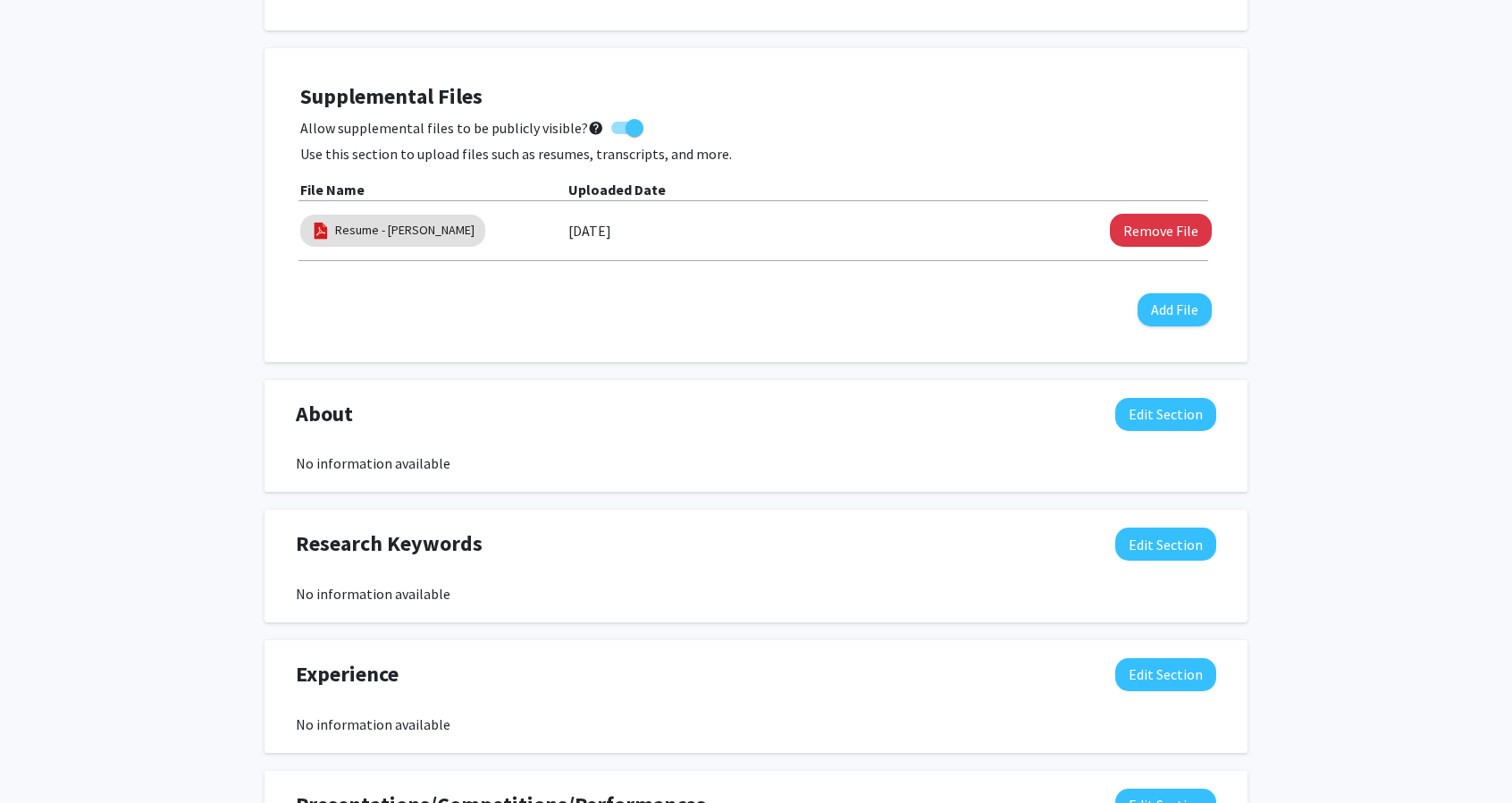
scroll to position [550, 0]
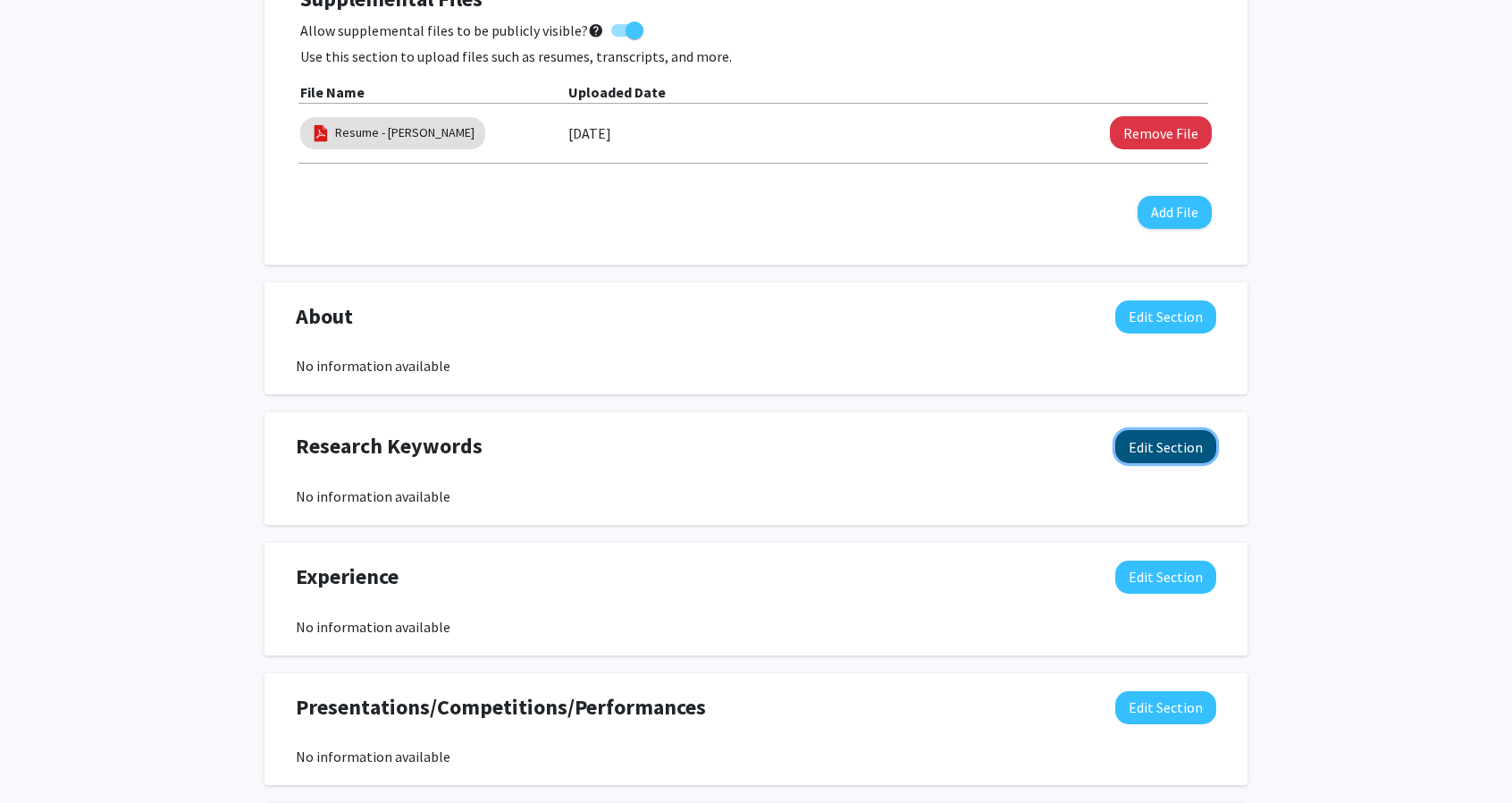
click at [1171, 450] on button "Edit Section" at bounding box center [1165, 446] width 101 height 33
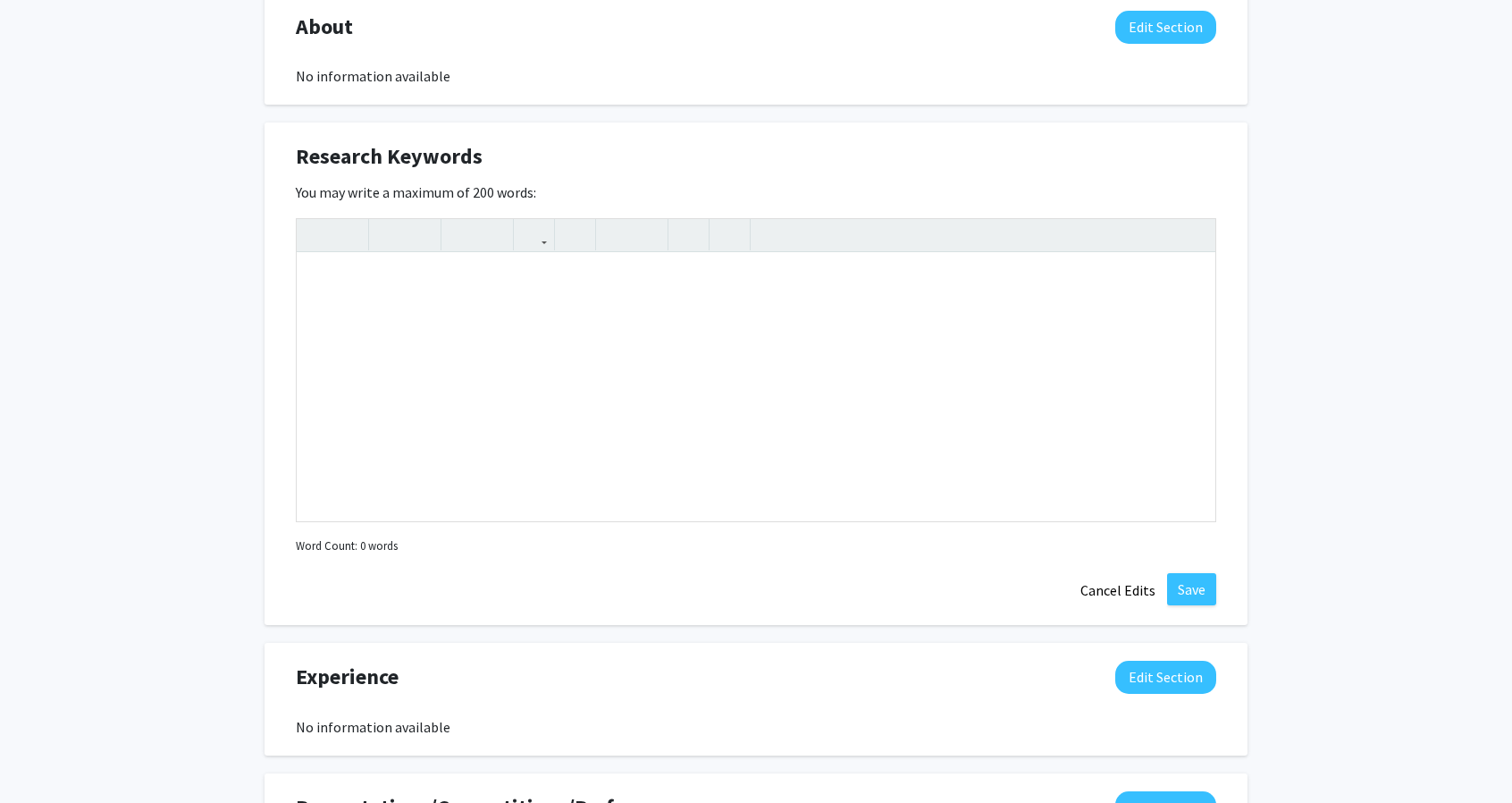
scroll to position [838, 0]
click at [523, 335] on div "Note to users with screen readers: Please deactivate our accessibility plugin f…" at bounding box center [756, 388] width 918 height 268
click at [1183, 588] on button "Save" at bounding box center [1191, 590] width 49 height 32
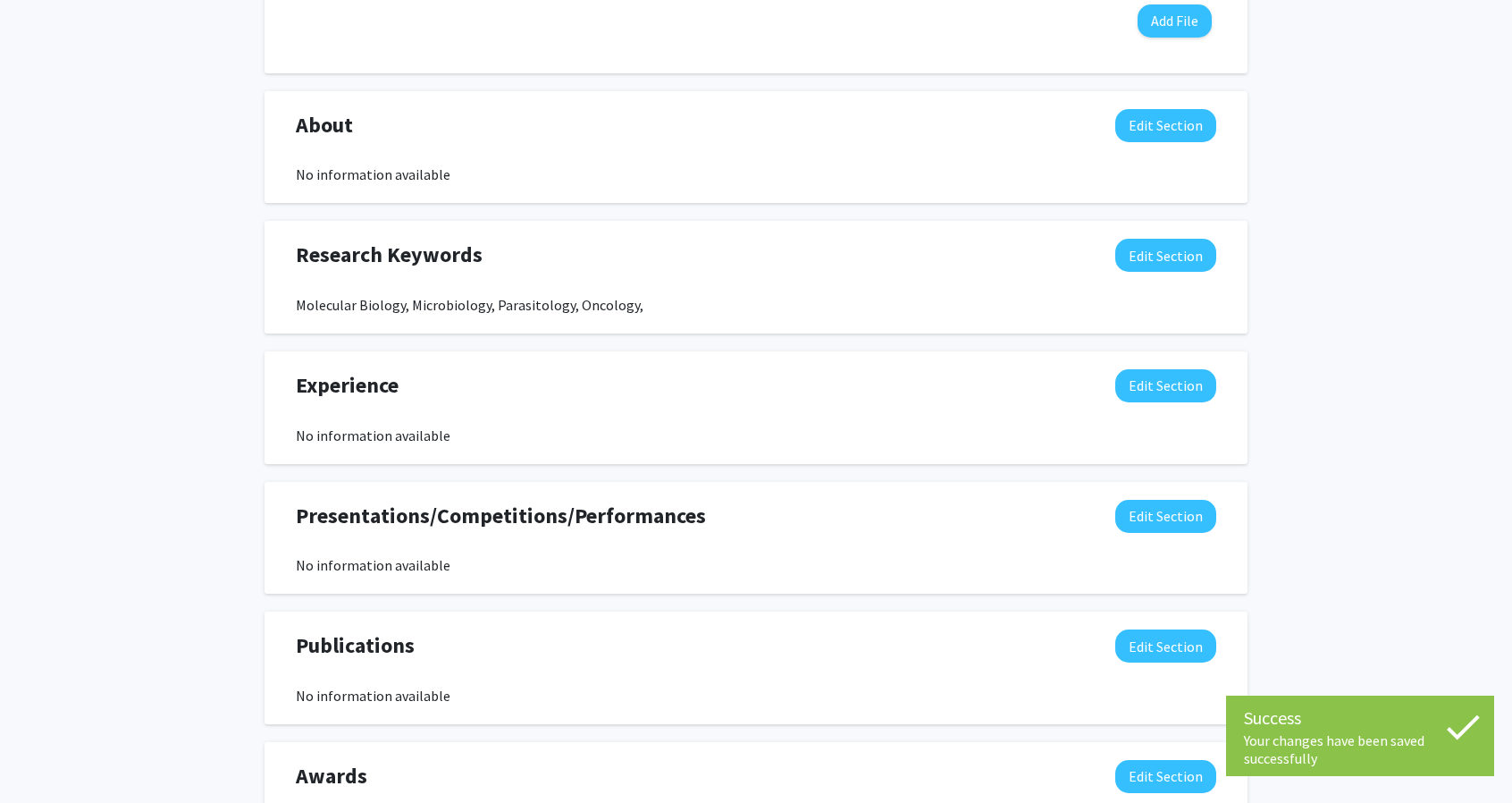
scroll to position [807, 0]
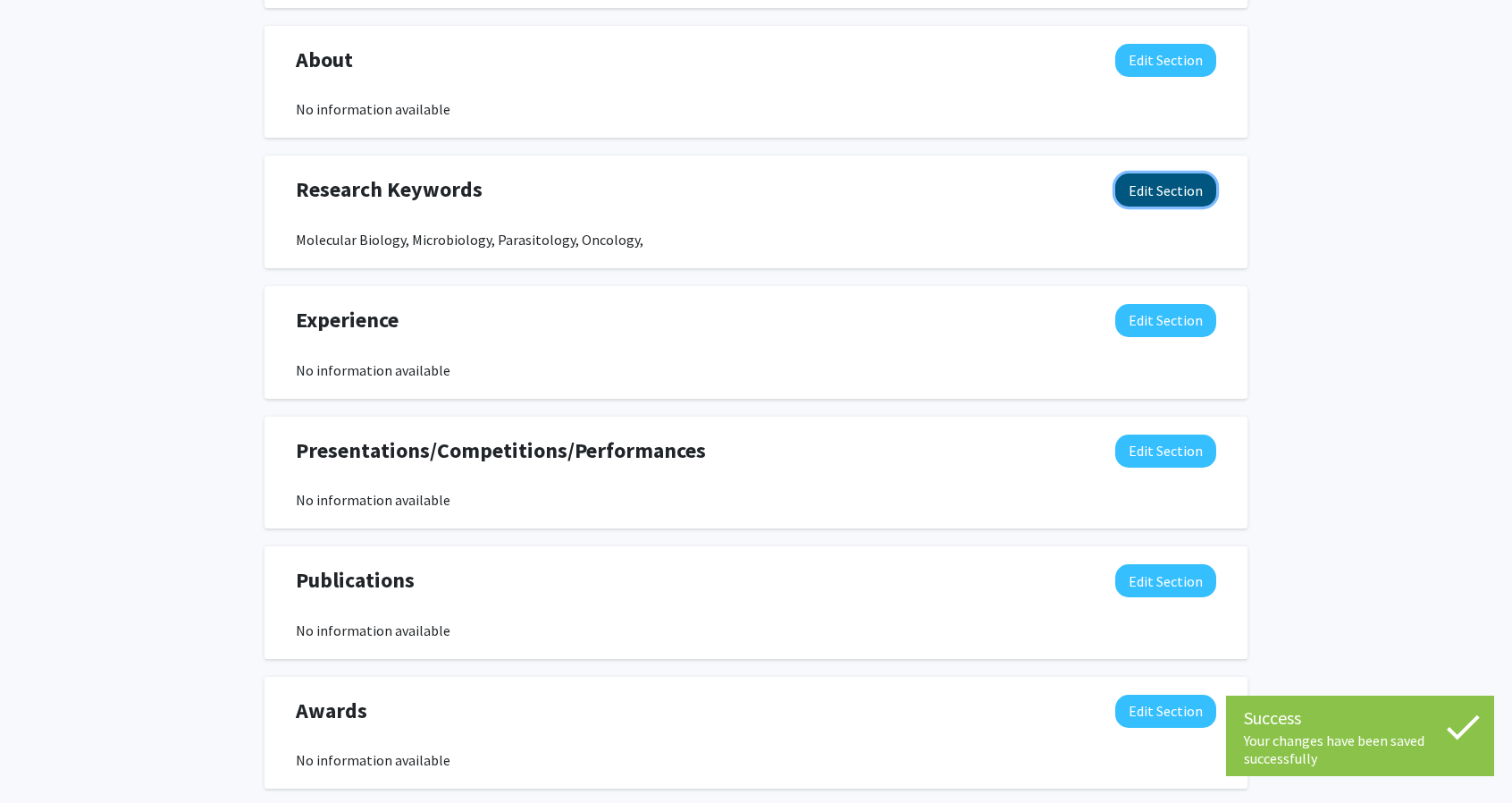
click at [1178, 186] on button "Edit Section" at bounding box center [1165, 190] width 101 height 33
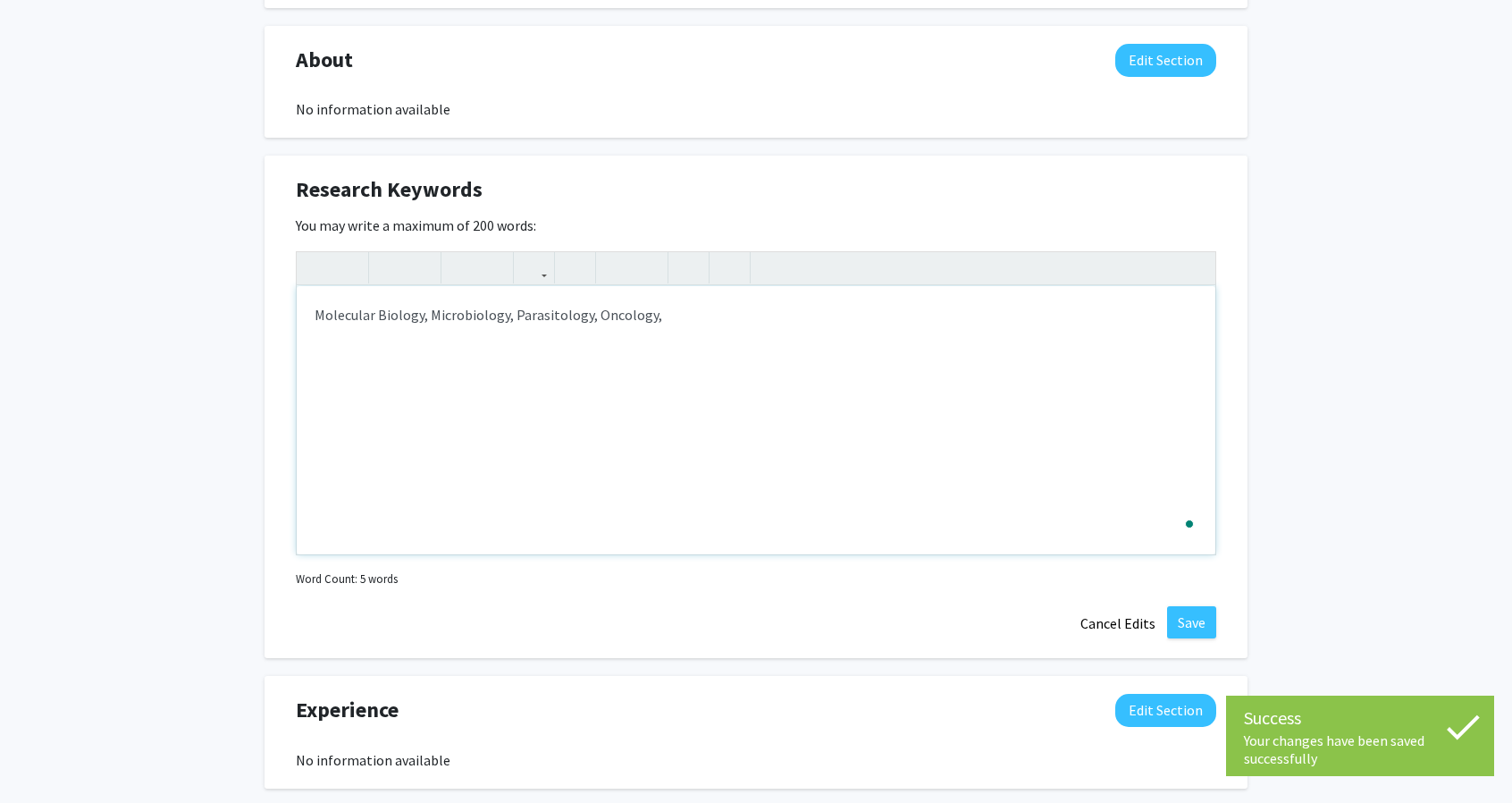
click at [428, 312] on div "Molecular Biology, Microbiology, Parasitology, Oncology," at bounding box center [756, 420] width 918 height 268
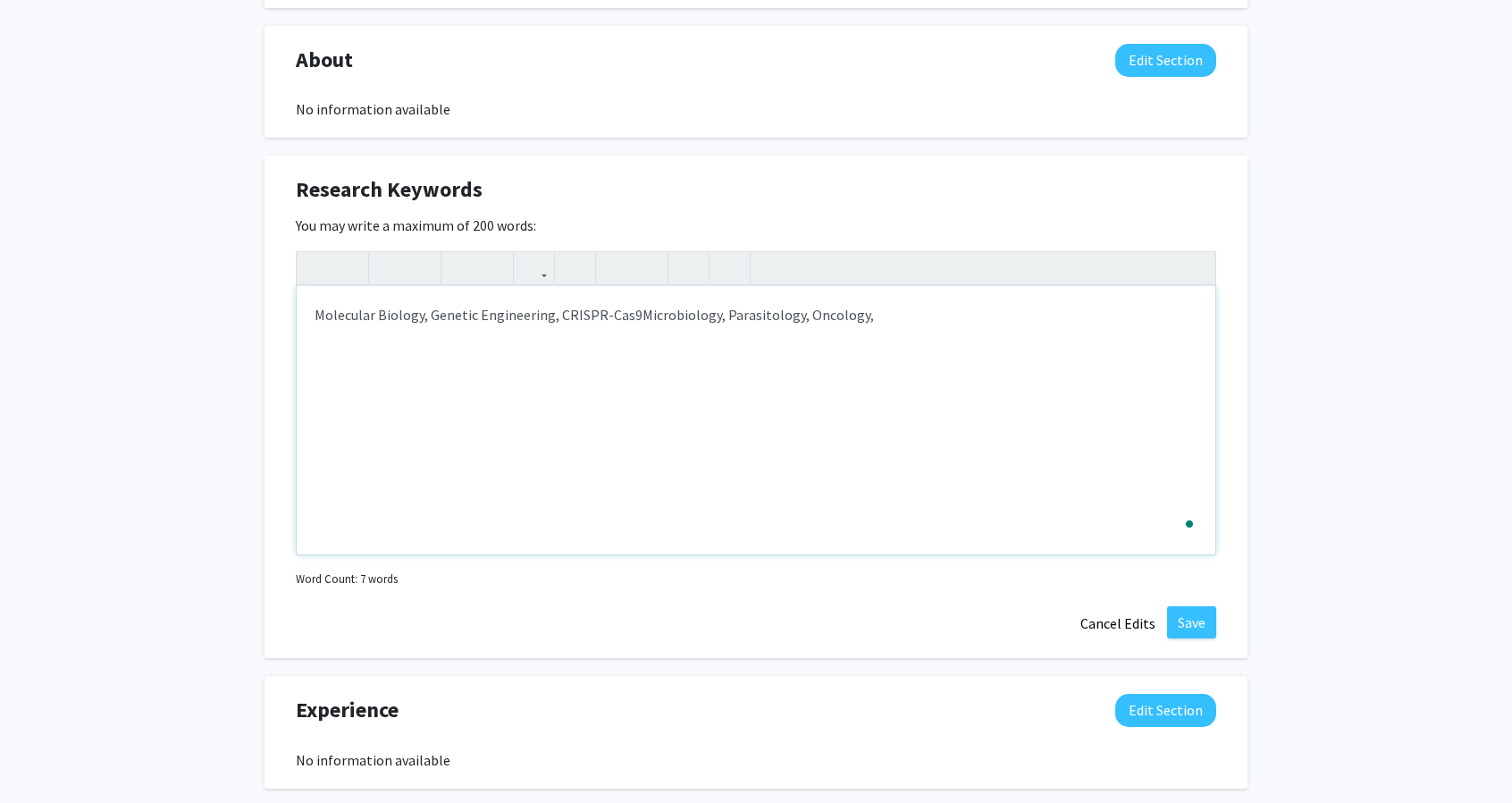
type textarea "Molecular Biology, Genetic Engineering, CRISPR-Cas9, Microbiology, Parasitology…"
click at [1198, 619] on button "Save" at bounding box center [1191, 622] width 49 height 32
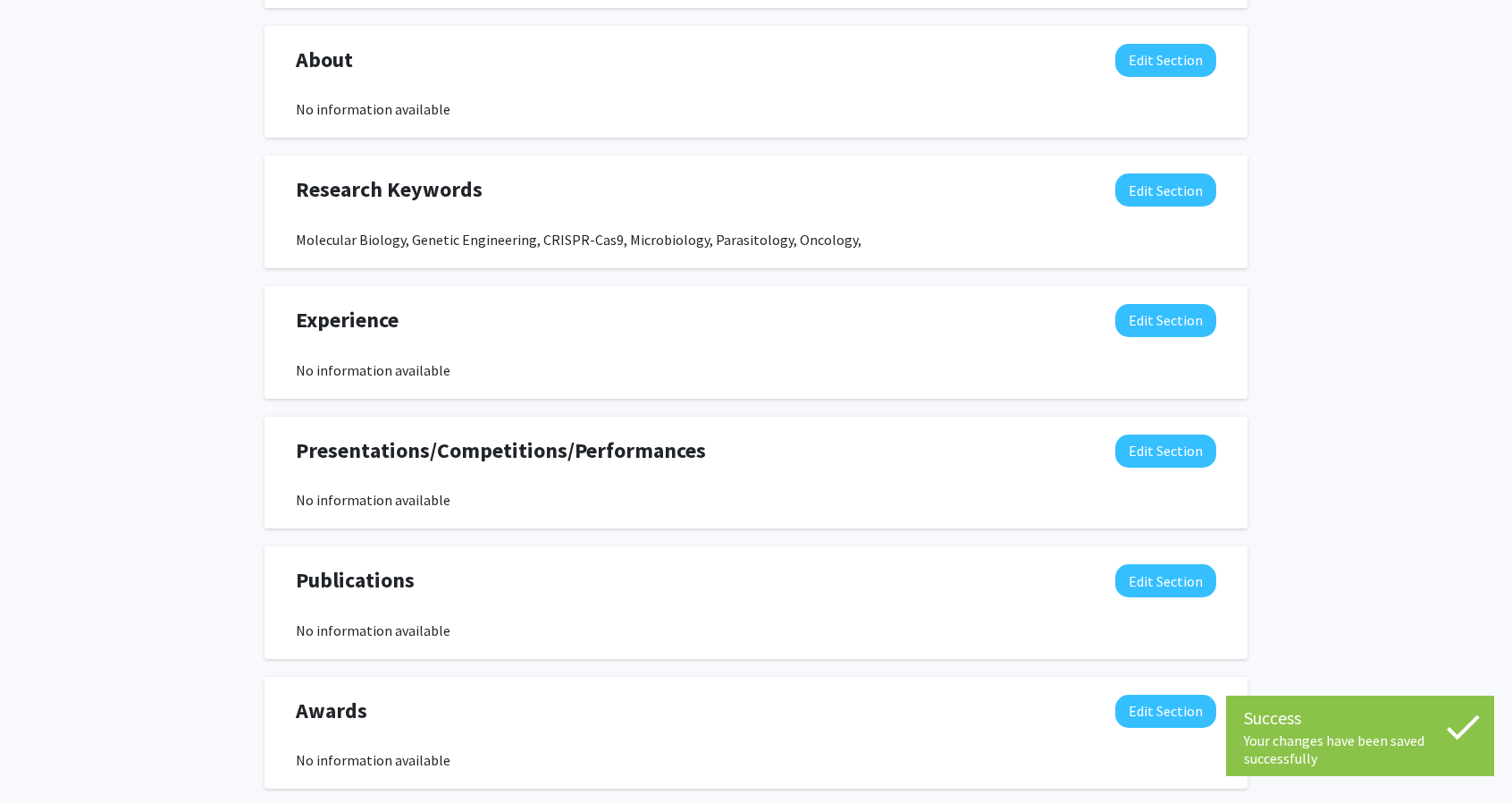
scroll to position [904, 0]
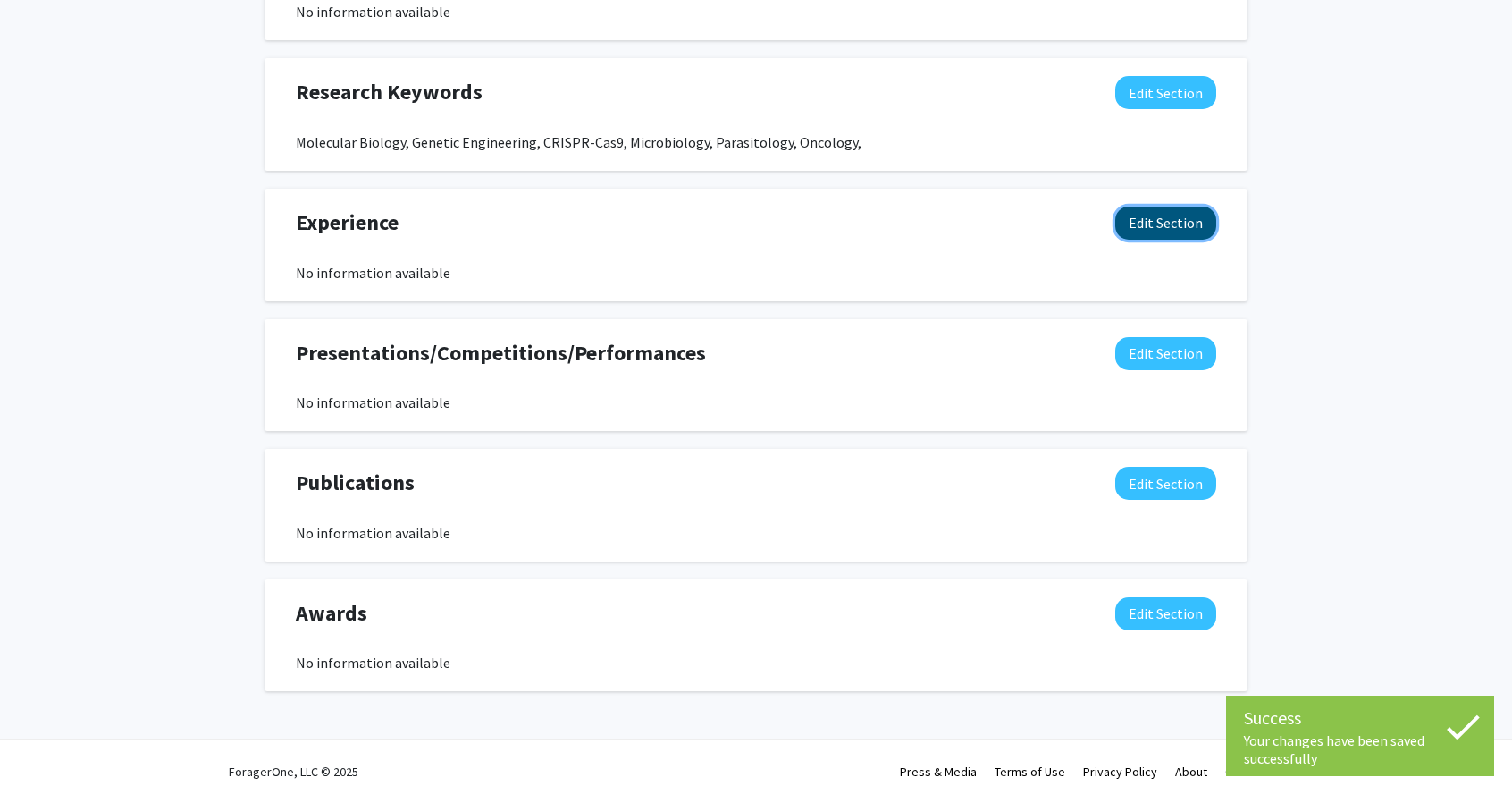
click at [1153, 212] on button "Edit Section" at bounding box center [1165, 223] width 101 height 33
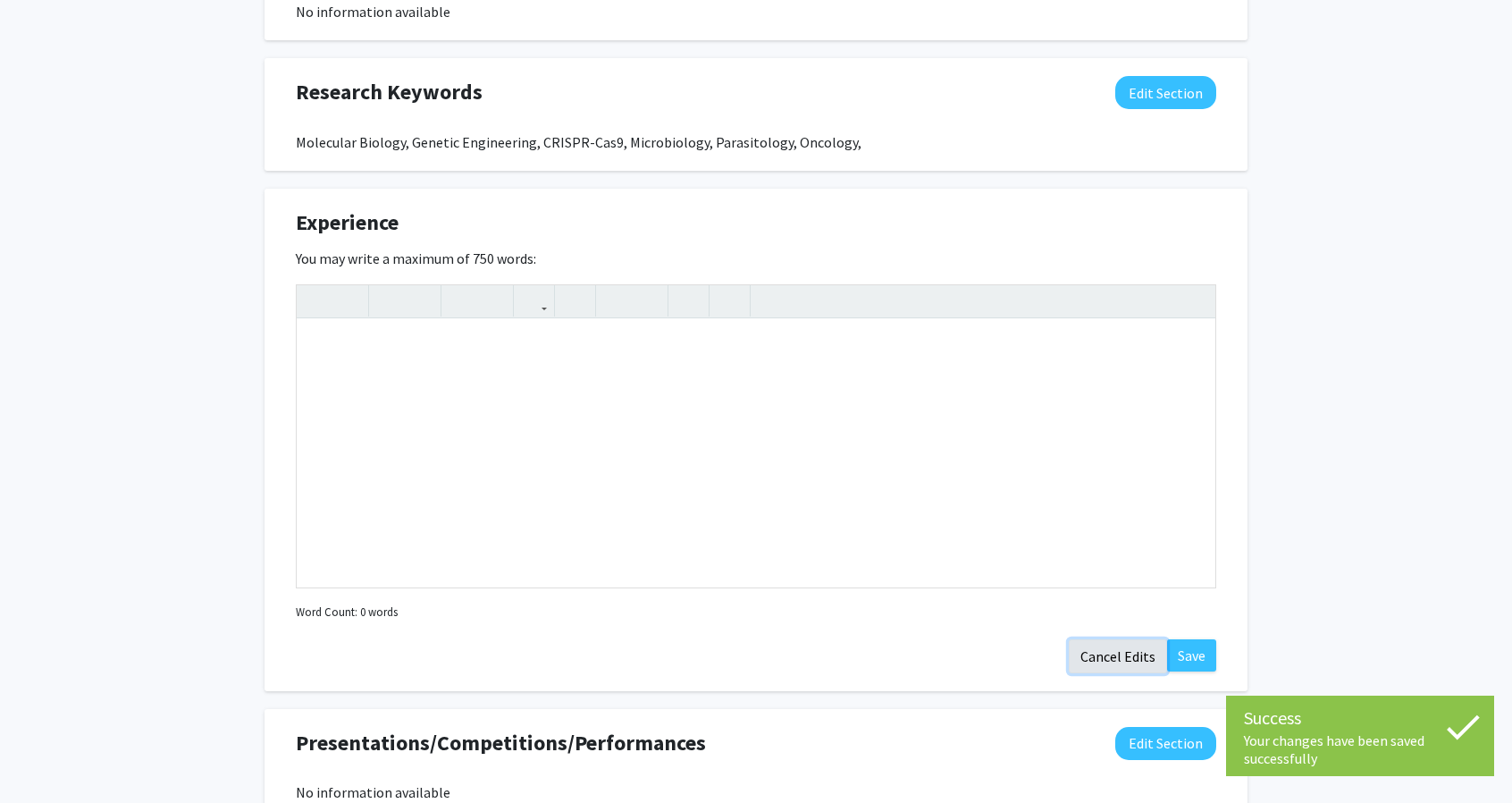
click at [1137, 659] on button "Cancel Edits" at bounding box center [1118, 656] width 98 height 34
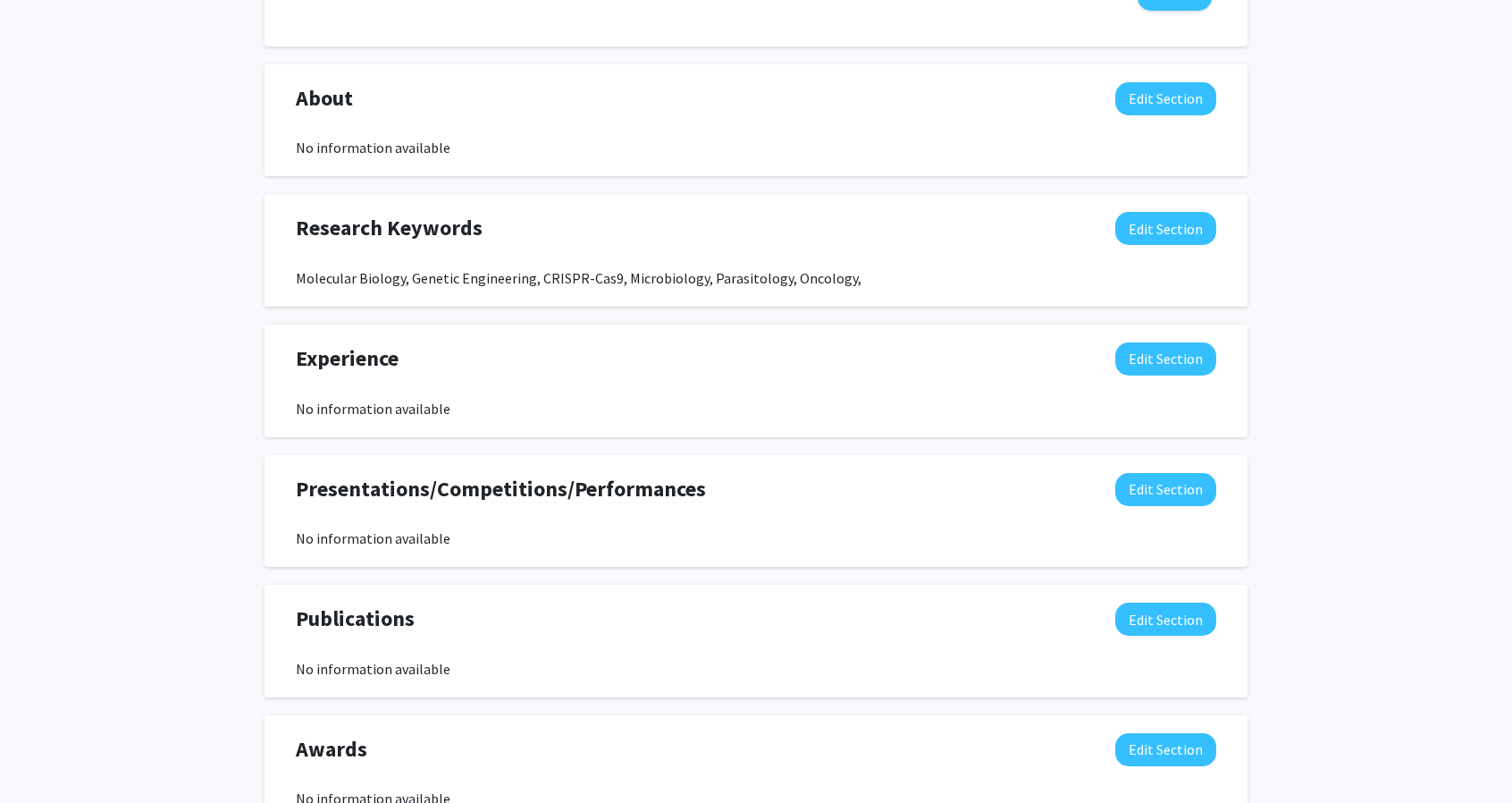
scroll to position [0, 0]
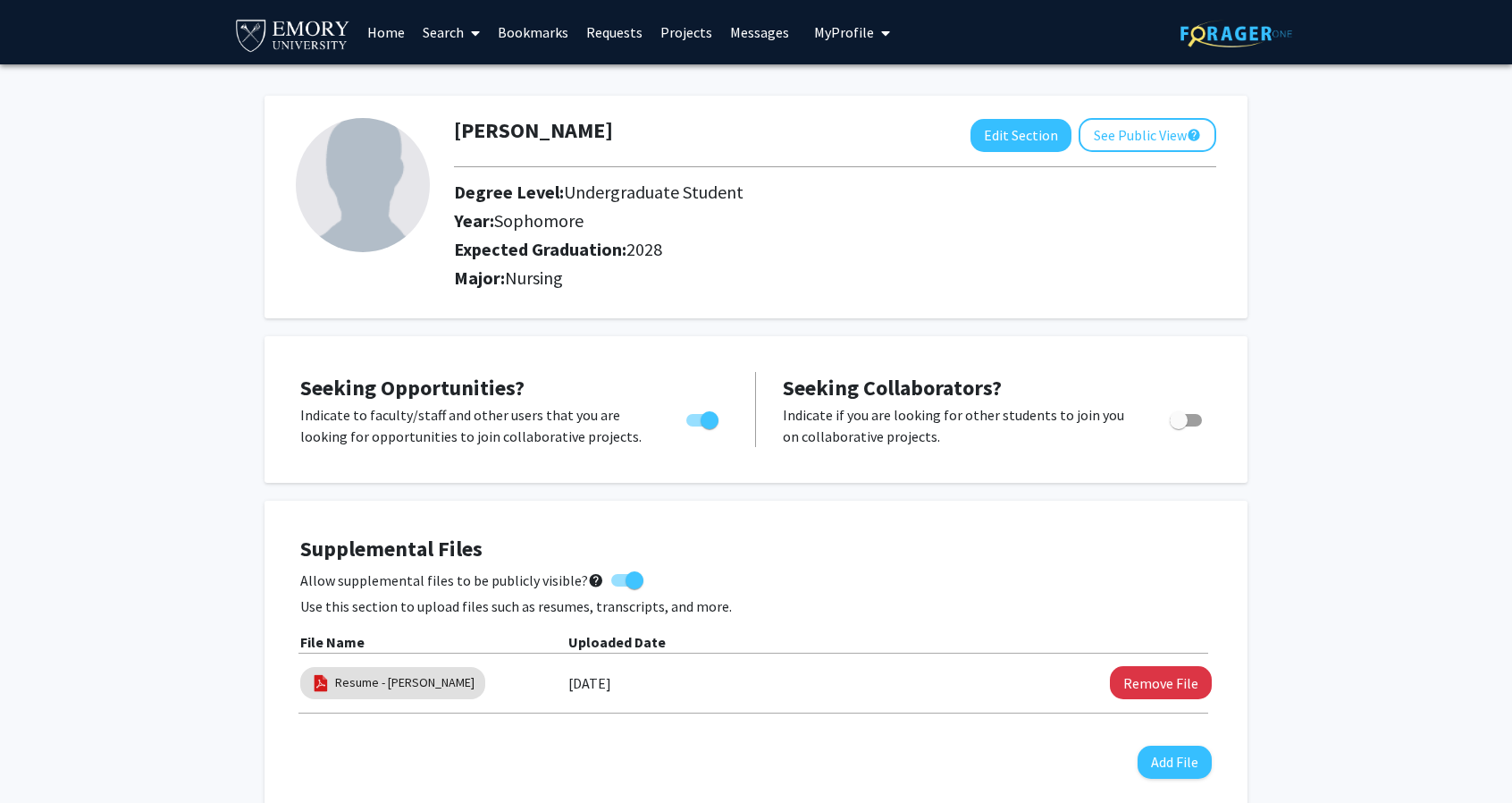
click at [605, 35] on link "Requests" at bounding box center [614, 32] width 74 height 63
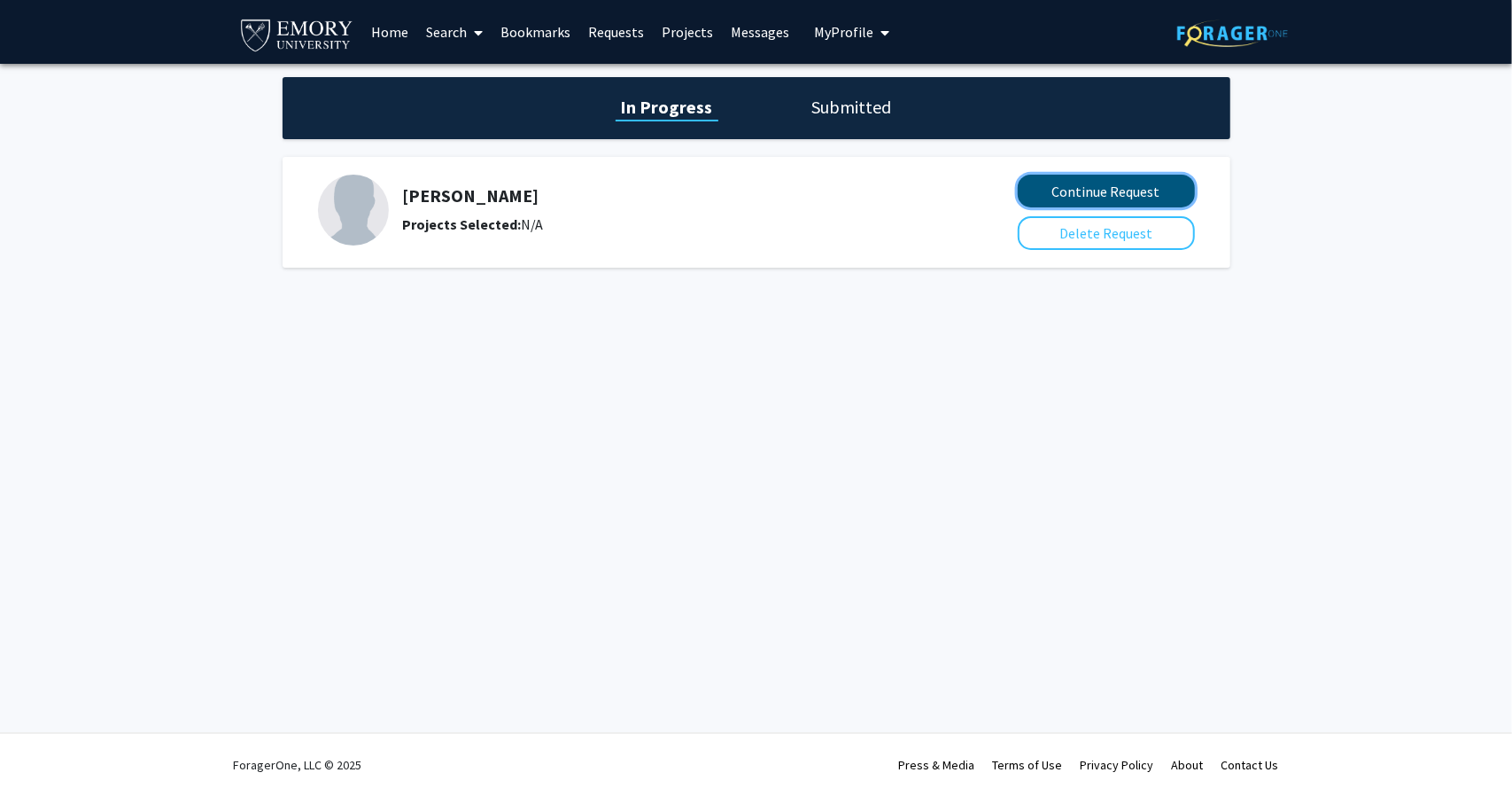
click at [1106, 186] on button "Continue Request" at bounding box center [1106, 191] width 177 height 33
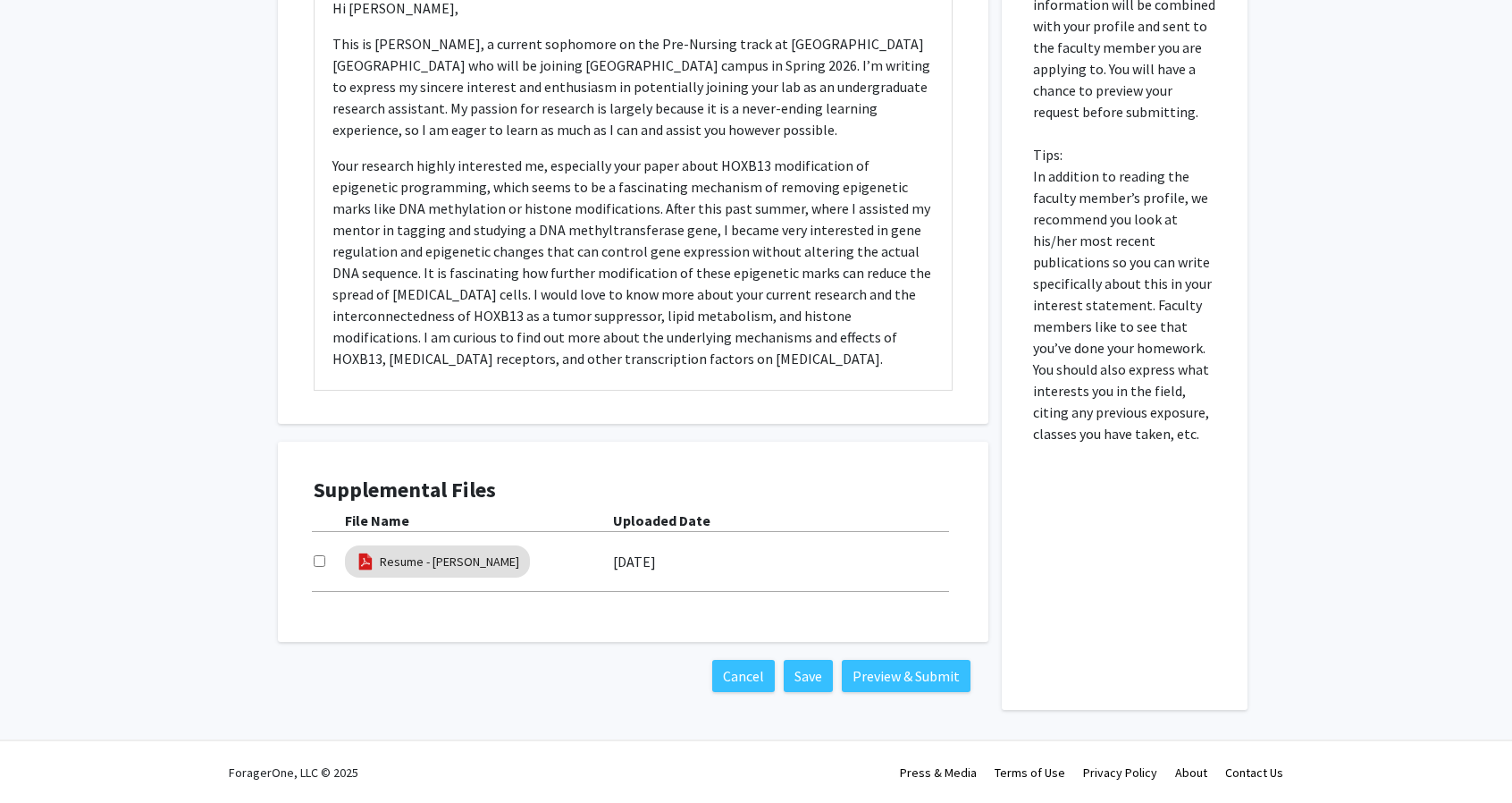
scroll to position [68, 0]
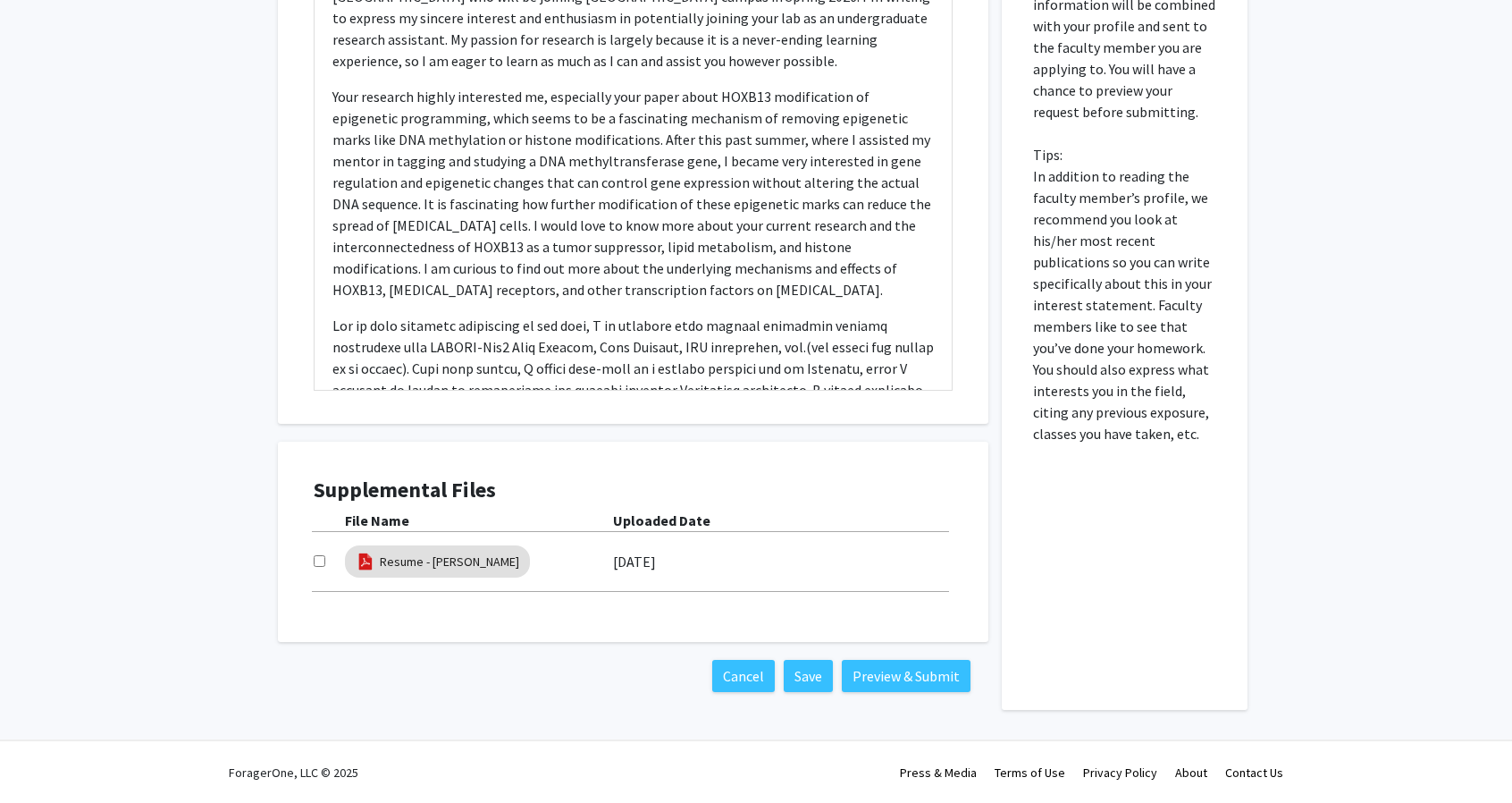
click at [322, 556] on input "checkbox" at bounding box center [320, 561] width 12 height 12
checkbox input "true"
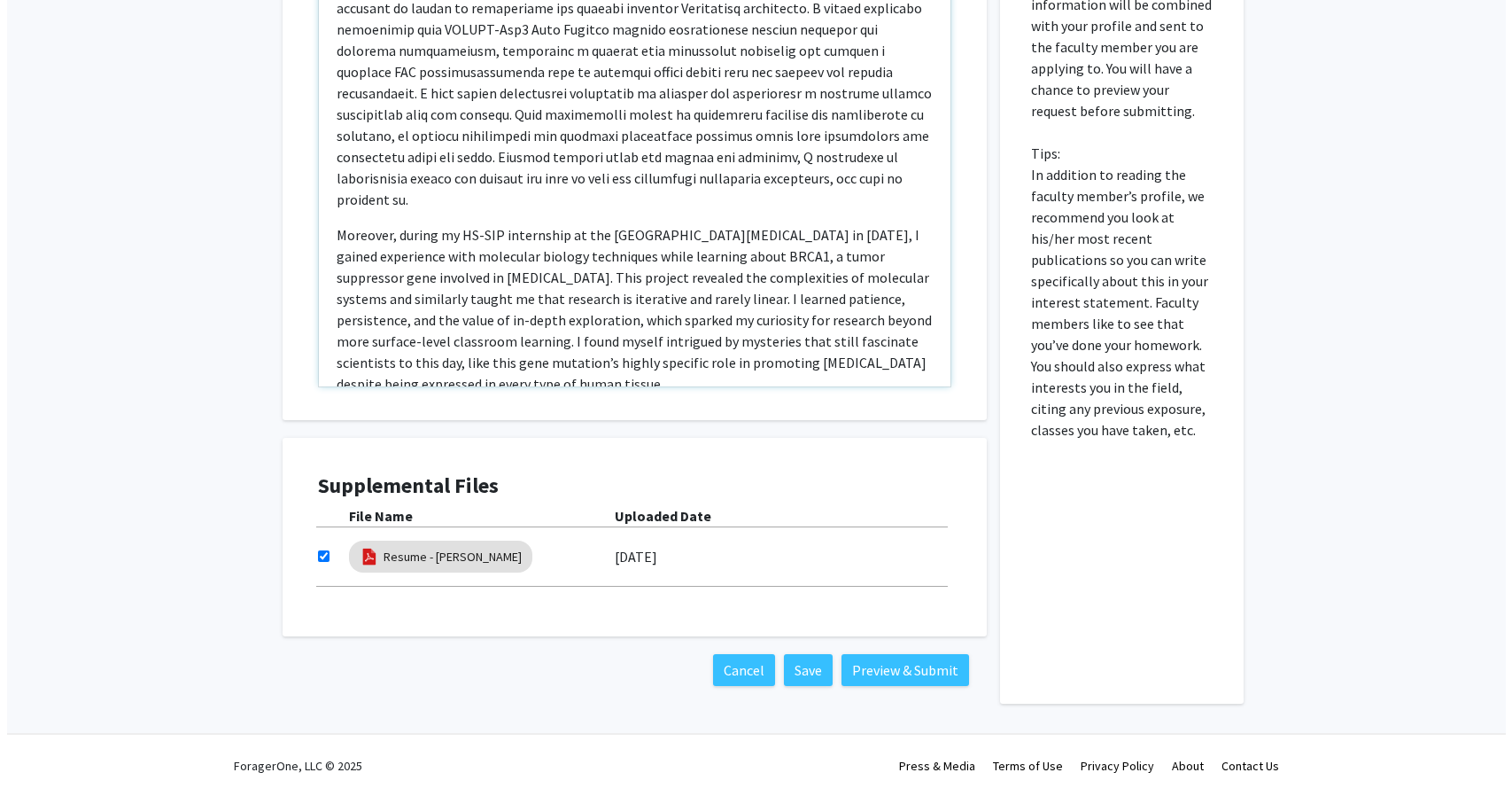
scroll to position [805, 0]
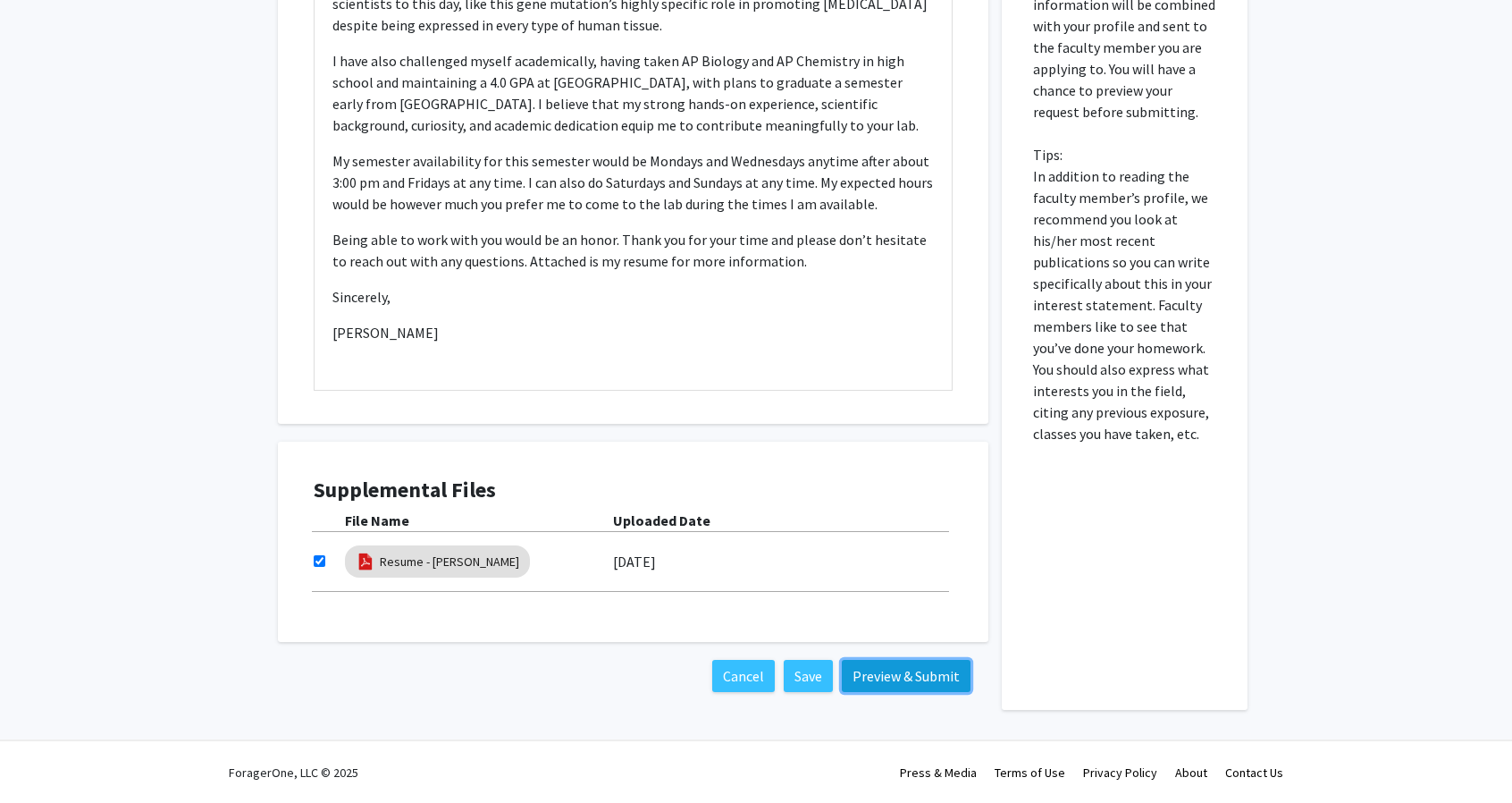
click at [887, 672] on button "Preview & Submit" at bounding box center [905, 675] width 128 height 32
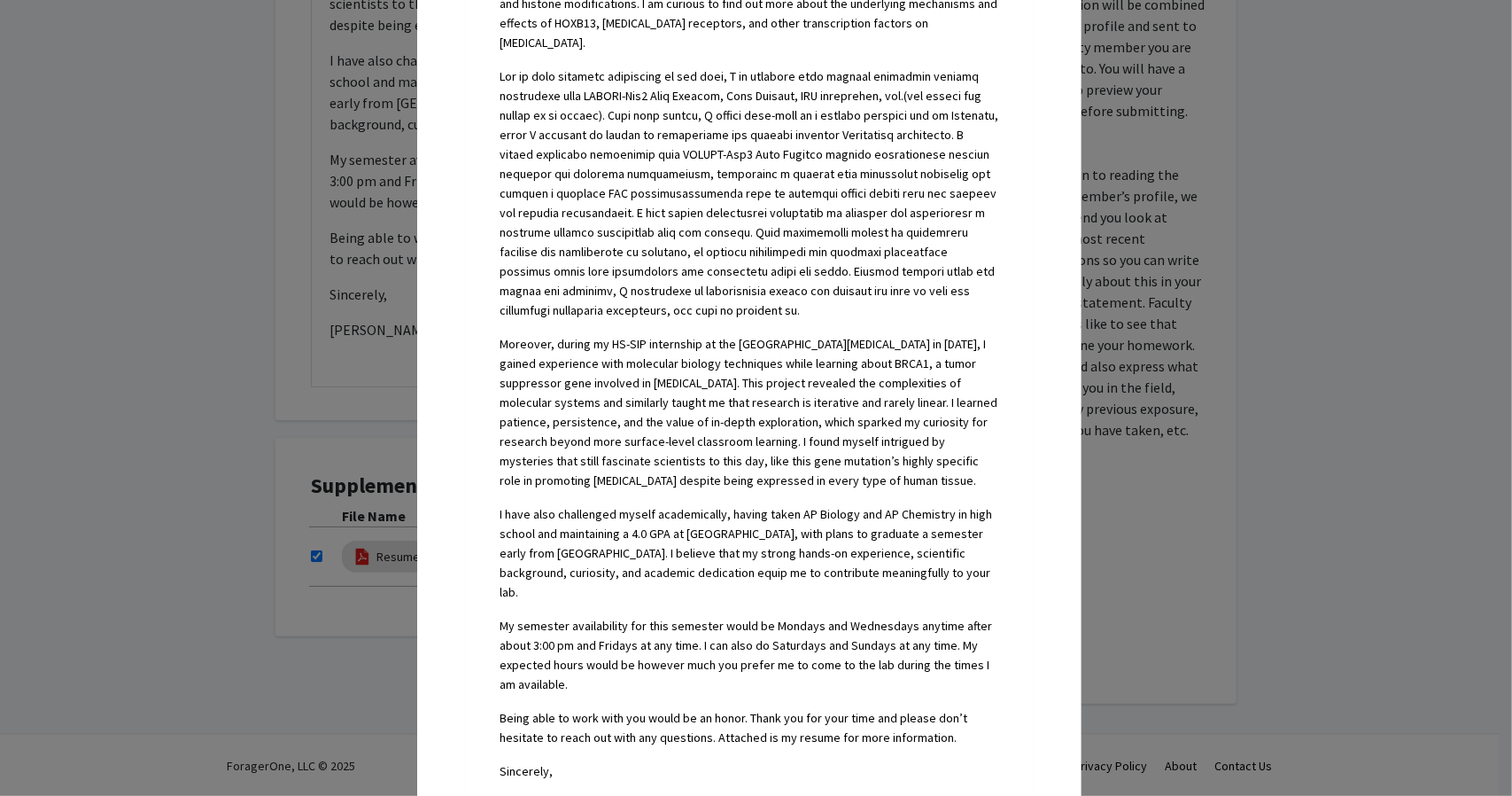
scroll to position [1104, 0]
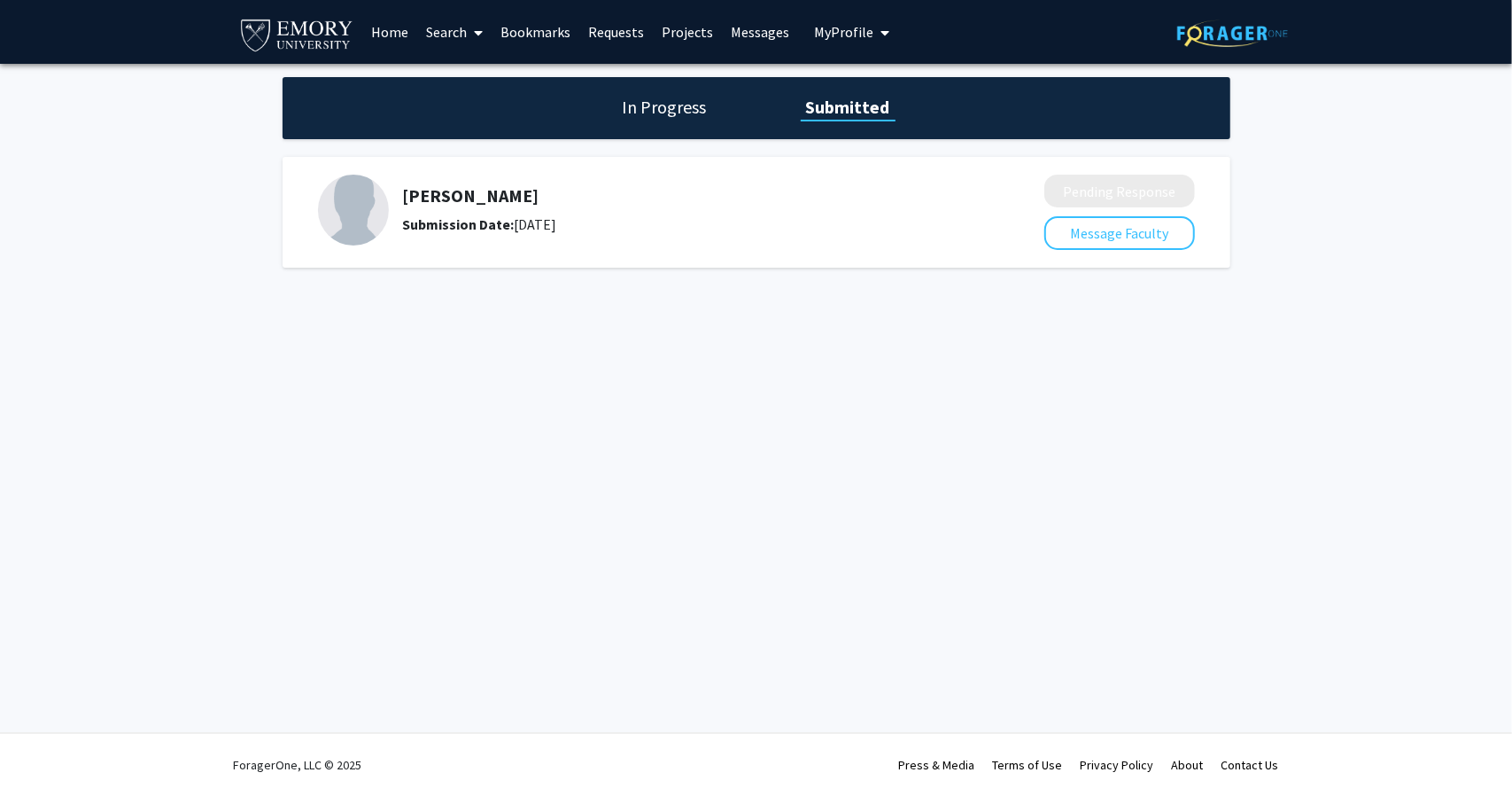
click at [475, 202] on h5 "[PERSON_NAME]" at bounding box center [677, 195] width 548 height 21
click at [372, 204] on img at bounding box center [353, 210] width 71 height 71
click at [555, 36] on link "Bookmarks" at bounding box center [536, 32] width 88 height 62
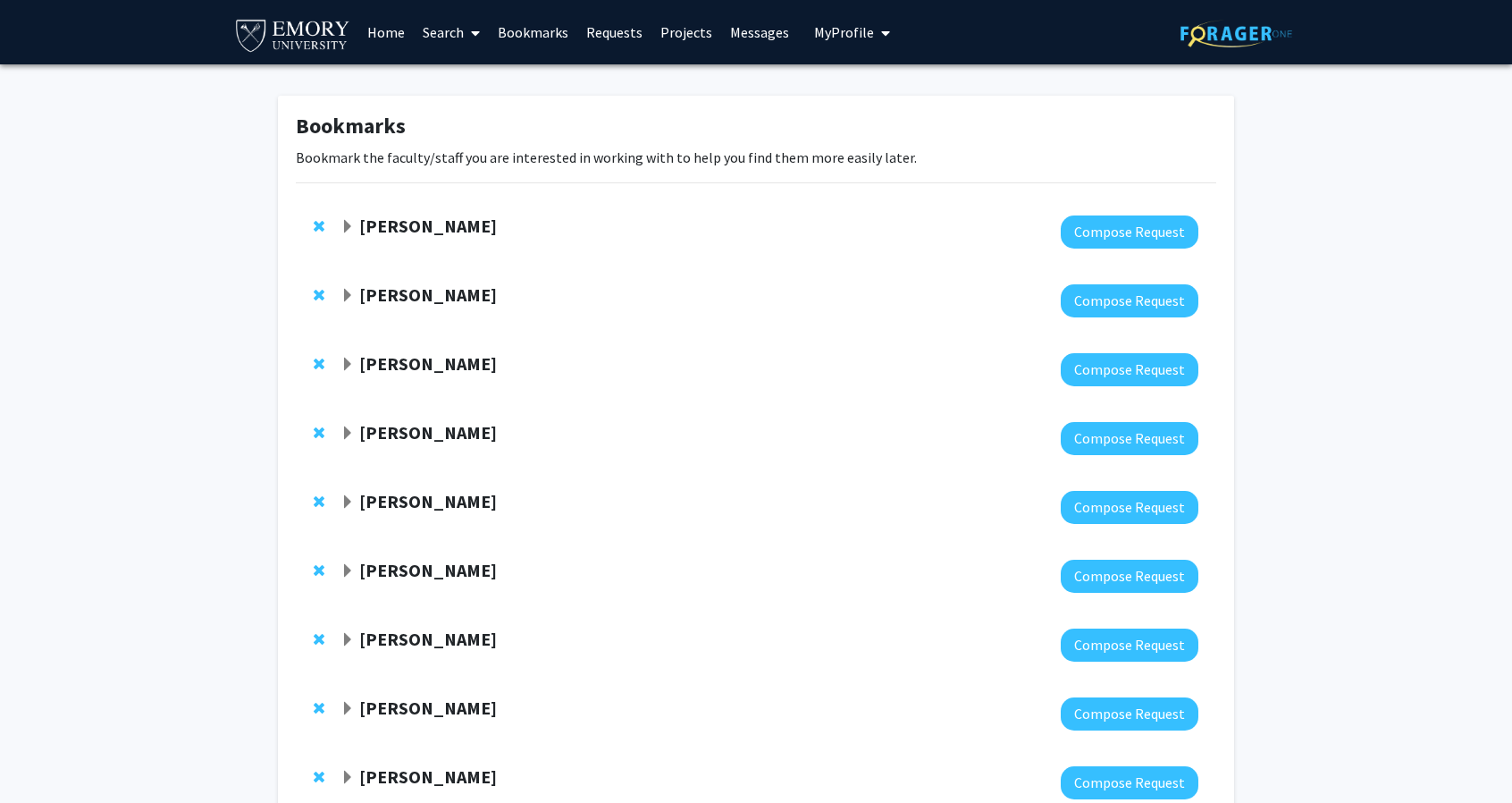
click at [476, 215] on strong "[PERSON_NAME]" at bounding box center [428, 225] width 138 height 22
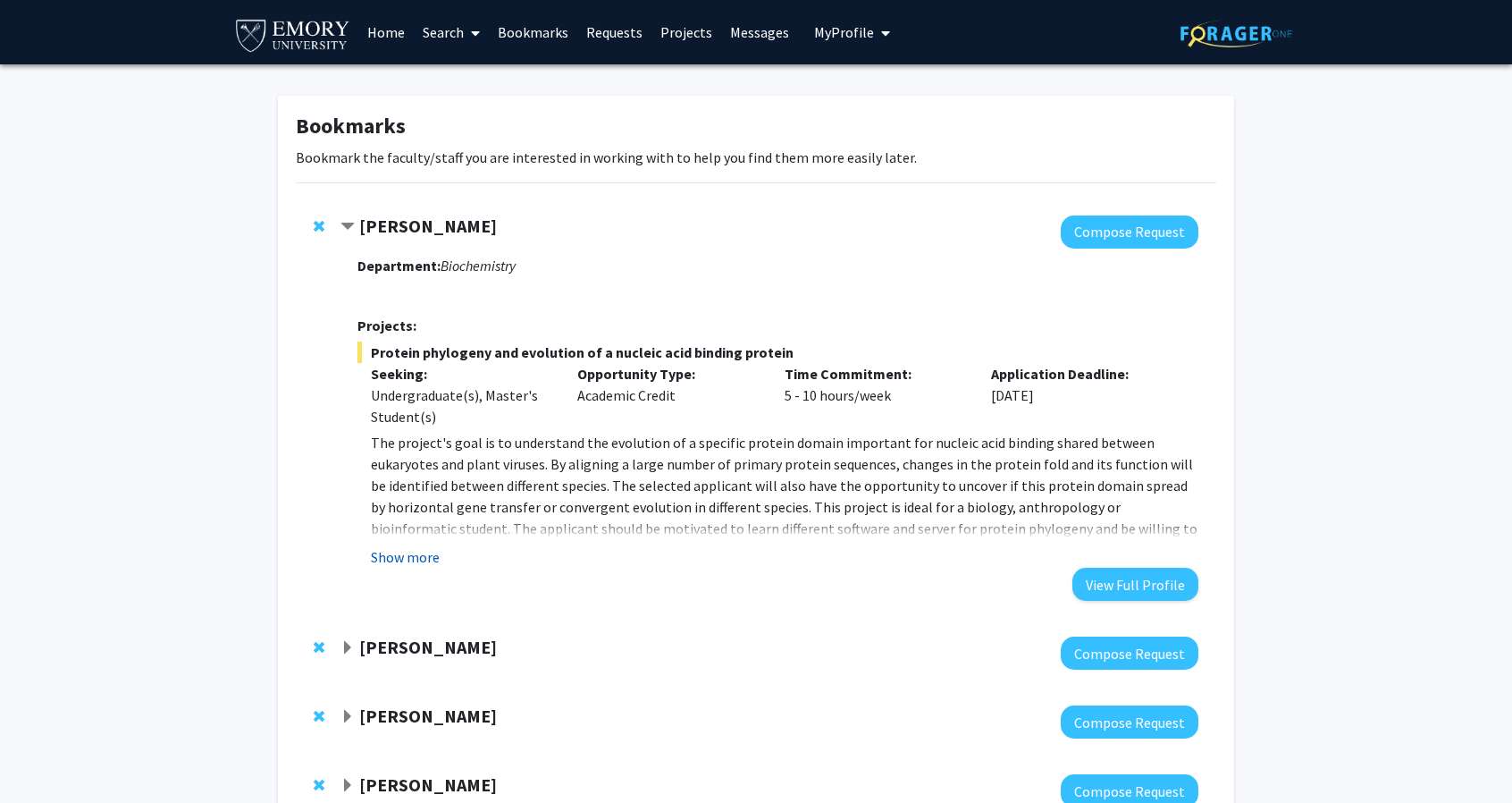
click at [399, 554] on button "Show more" at bounding box center [405, 556] width 68 height 21
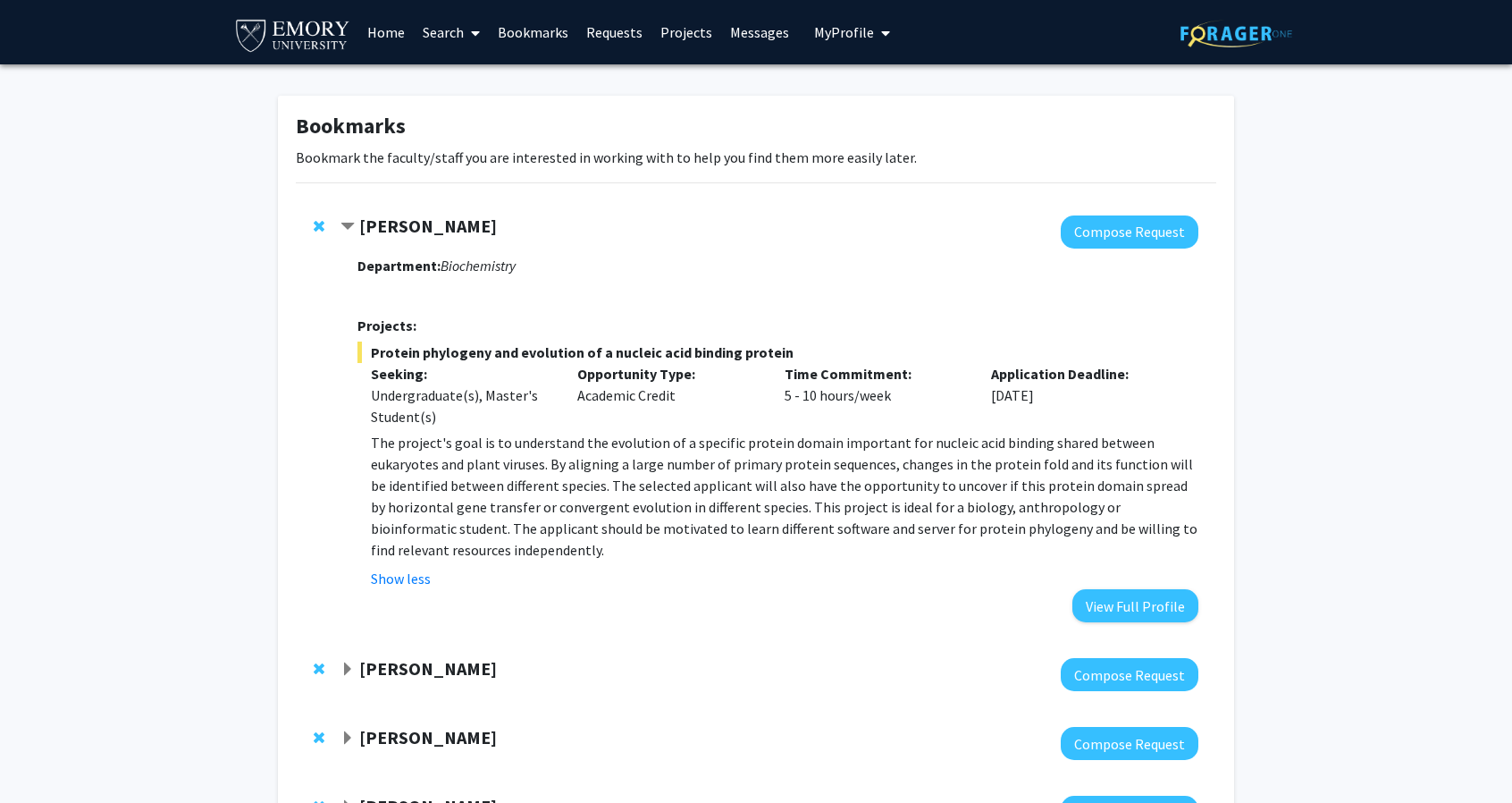
click at [422, 677] on strong "[PERSON_NAME]" at bounding box center [428, 668] width 138 height 22
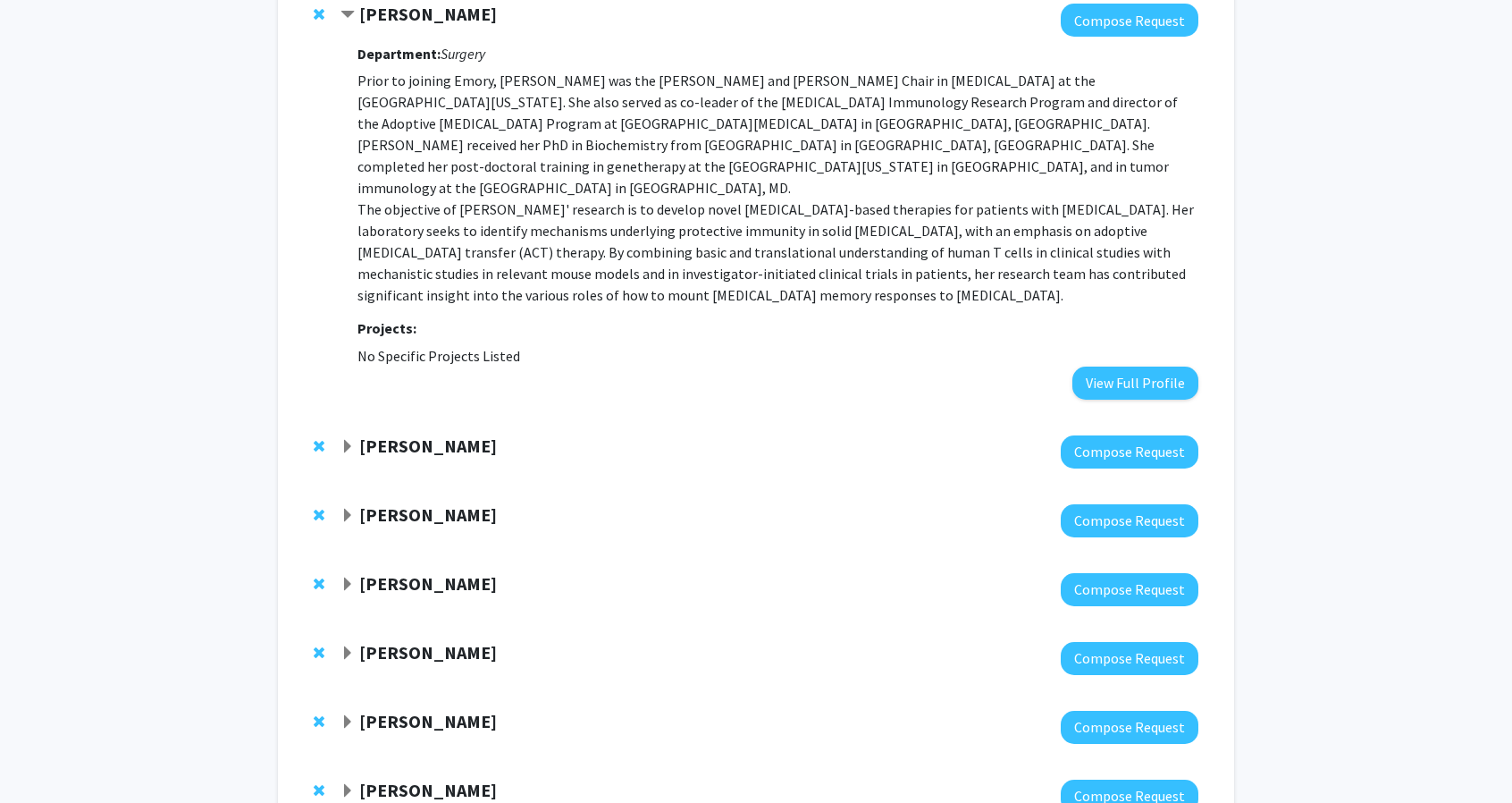
scroll to position [655, 0]
click at [440, 571] on strong "[PERSON_NAME]" at bounding box center [428, 582] width 138 height 22
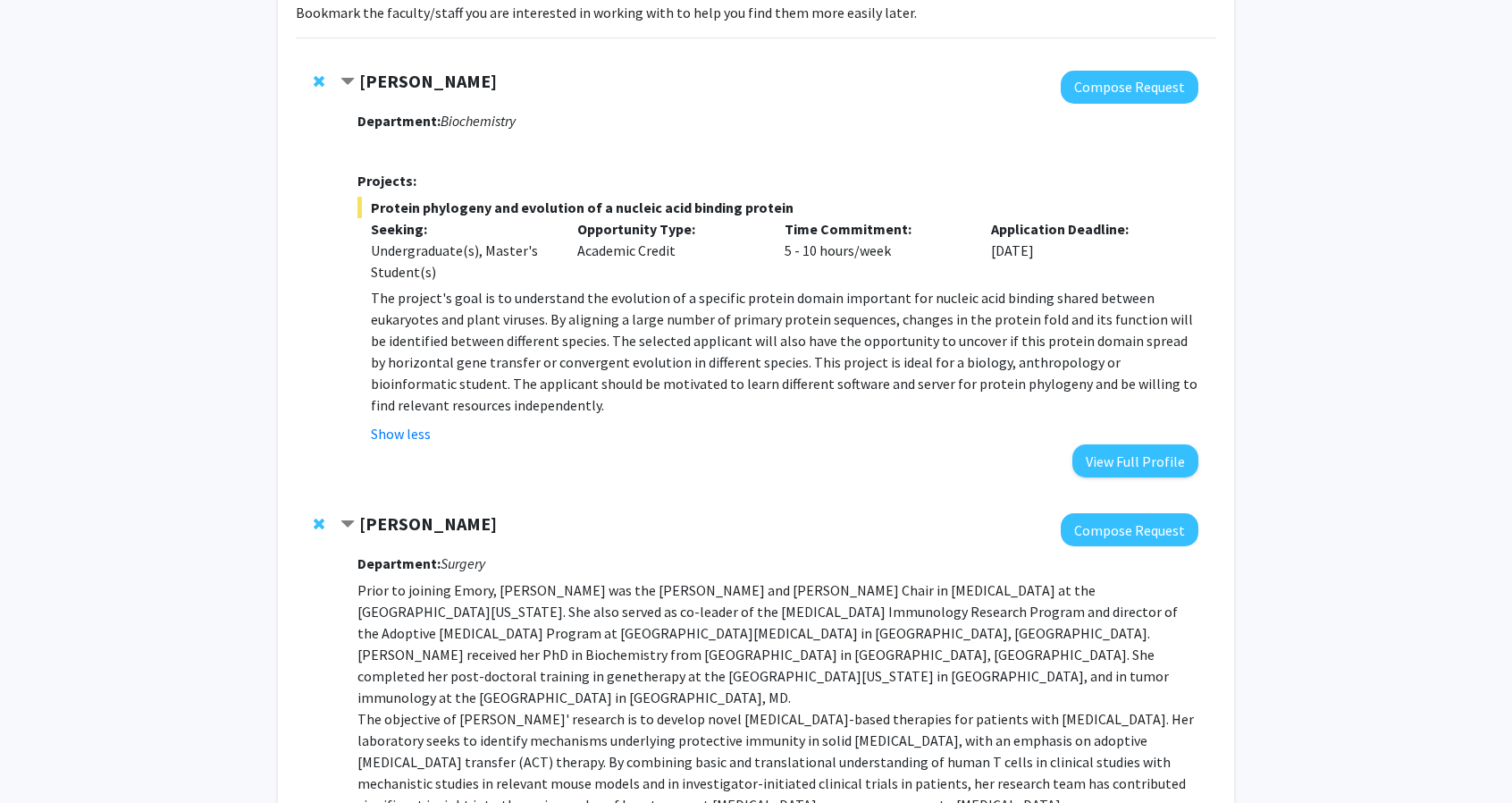
scroll to position [0, 0]
